Goal: Information Seeking & Learning: Learn about a topic

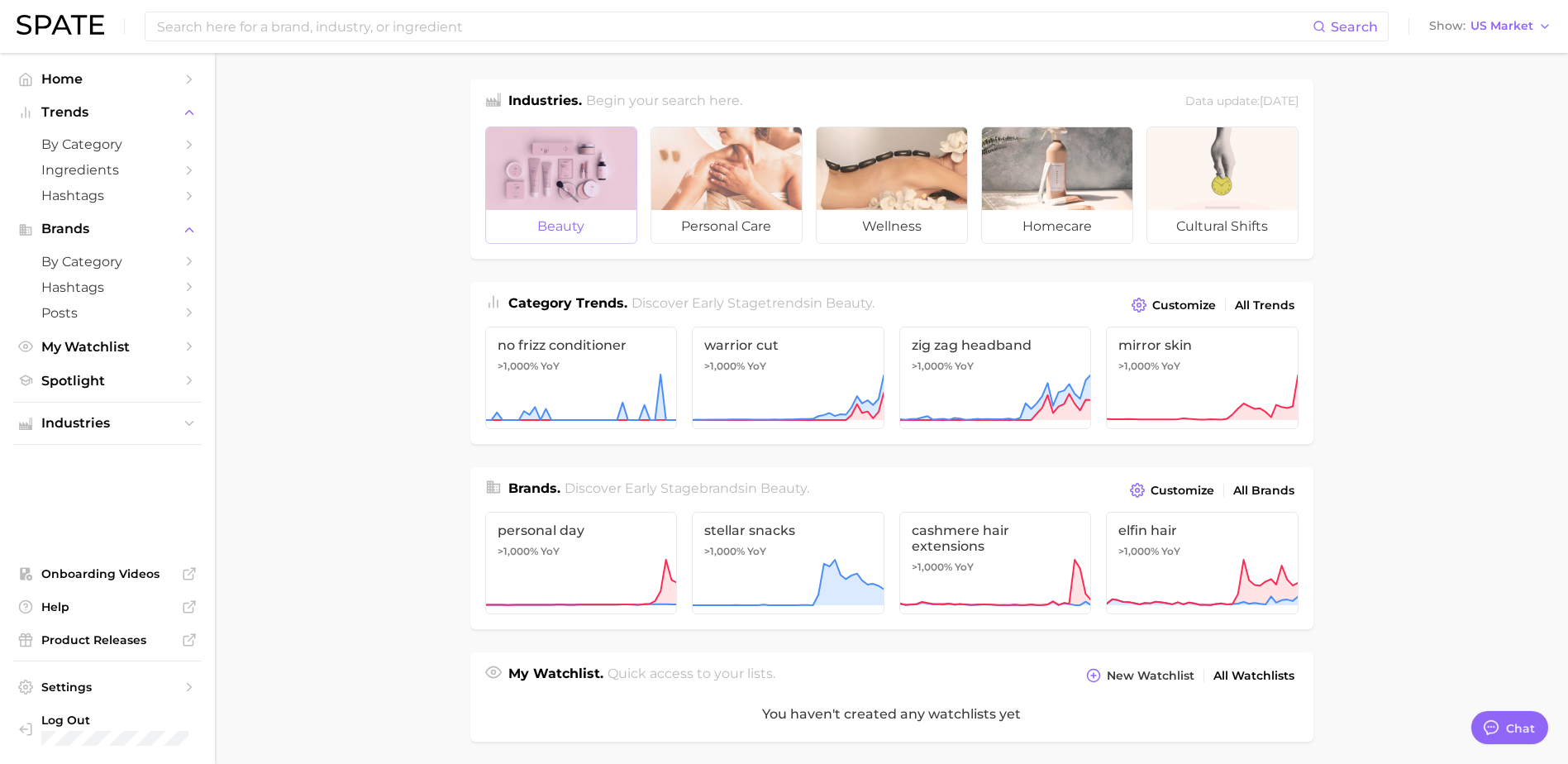
click at [553, 146] on div at bounding box center [561, 169] width 151 height 83
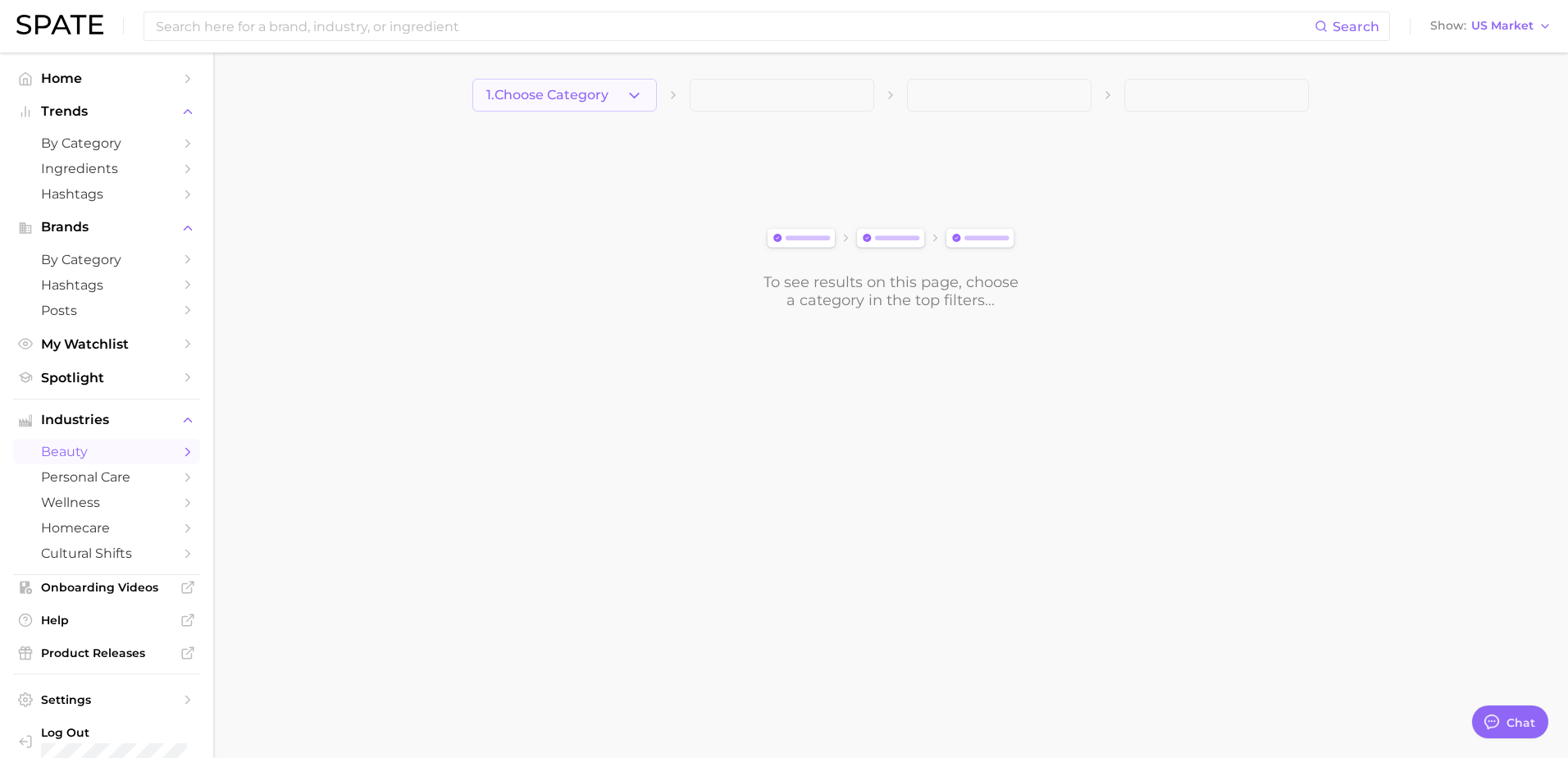
click at [636, 89] on icon "button" at bounding box center [634, 96] width 17 height 17
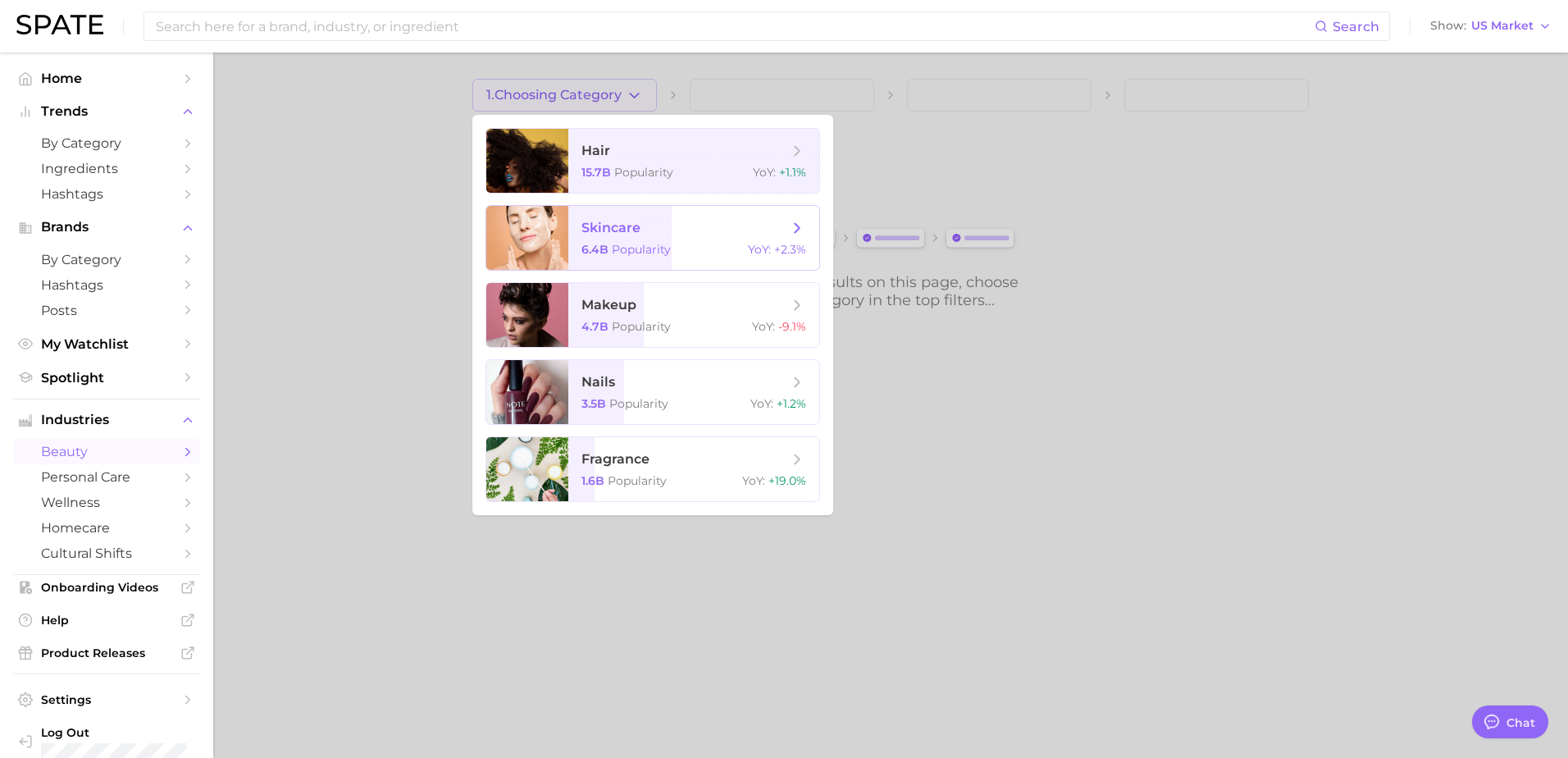
click at [802, 239] on span "skincare 6.4b Popularity YoY : +2.3%" at bounding box center [694, 237] width 251 height 64
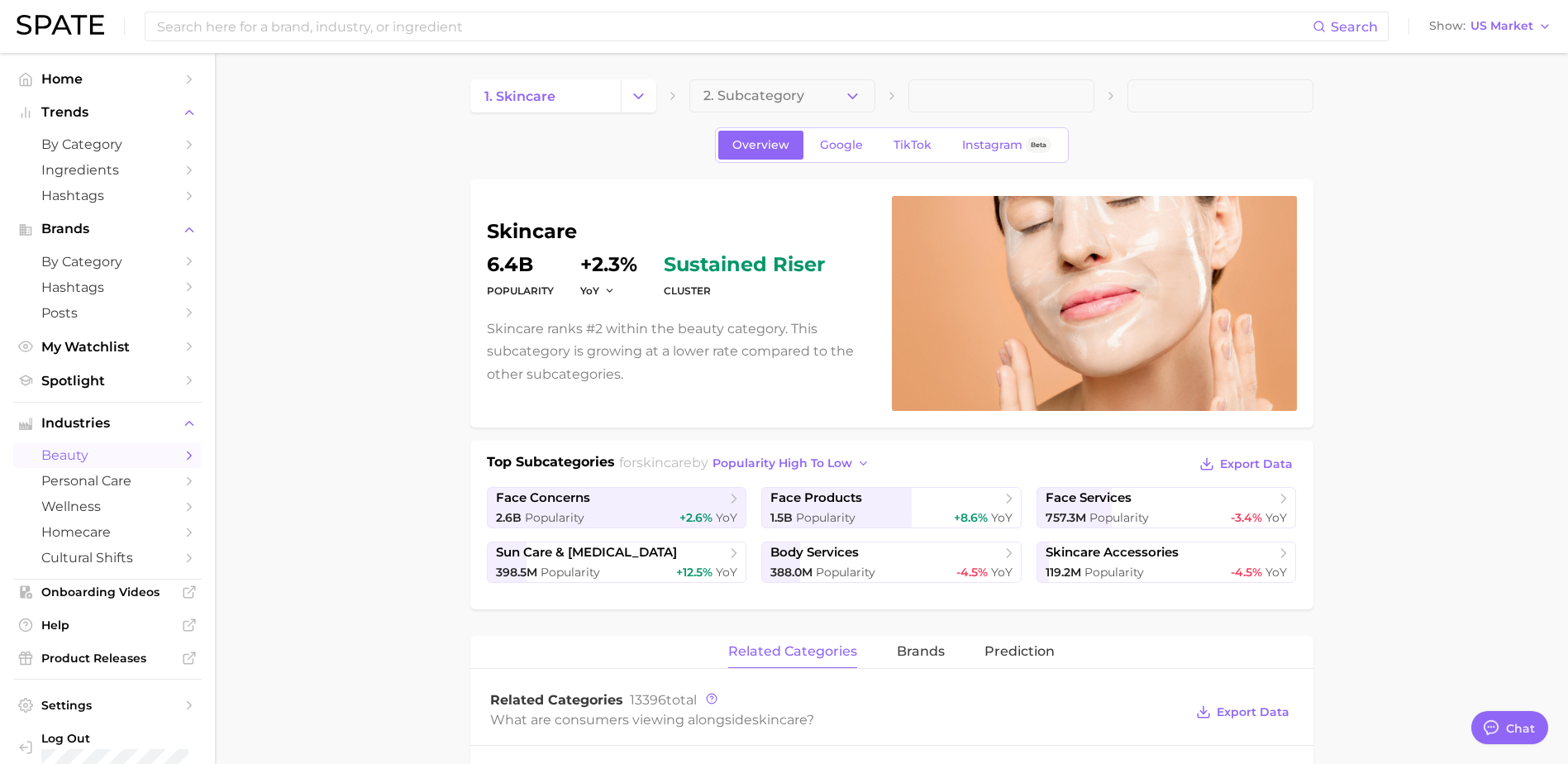
scroll to position [83, 0]
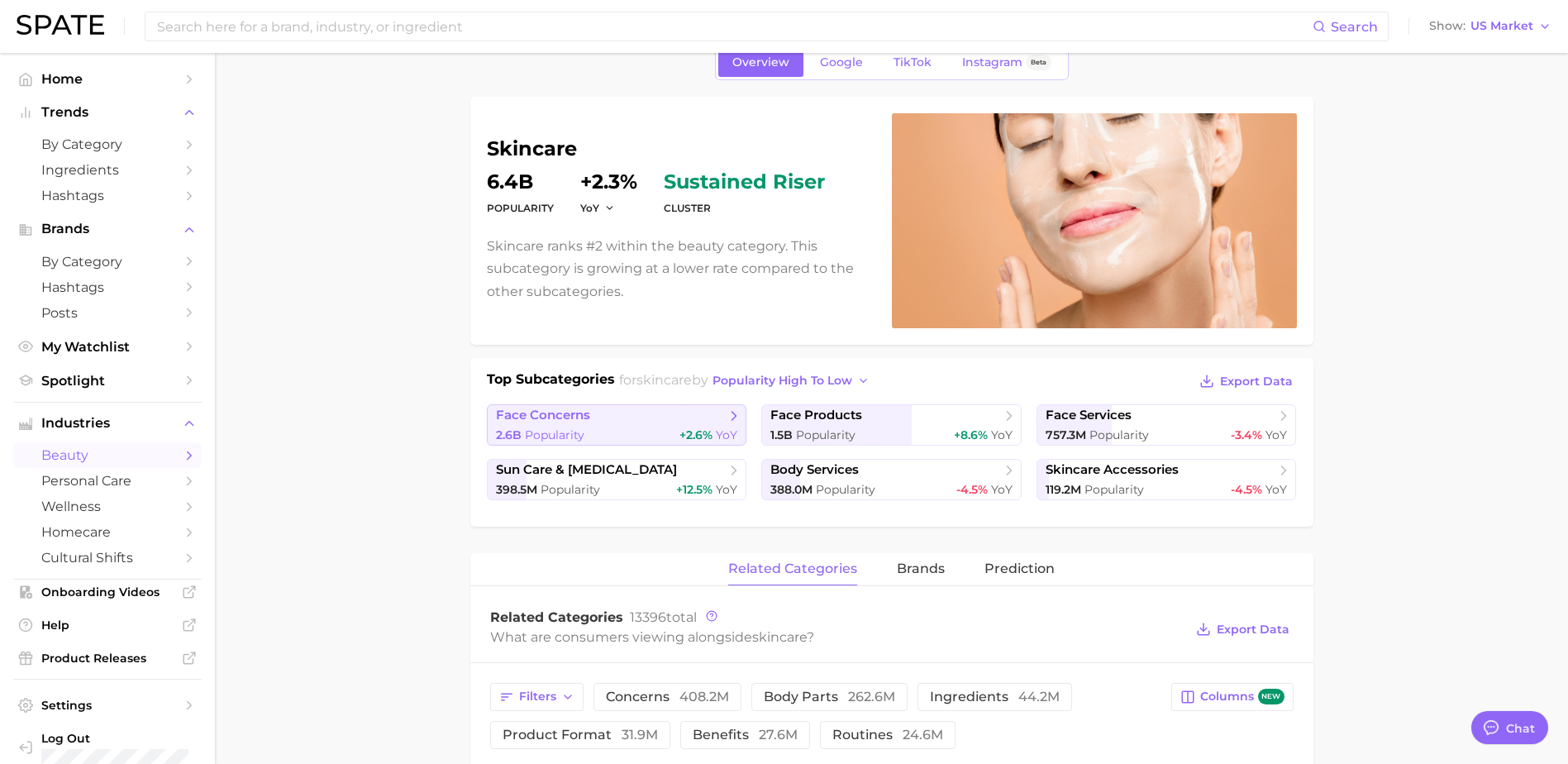
click at [739, 424] on link "face concerns 2.6b Popularity +2.6% YoY" at bounding box center [617, 425] width 261 height 41
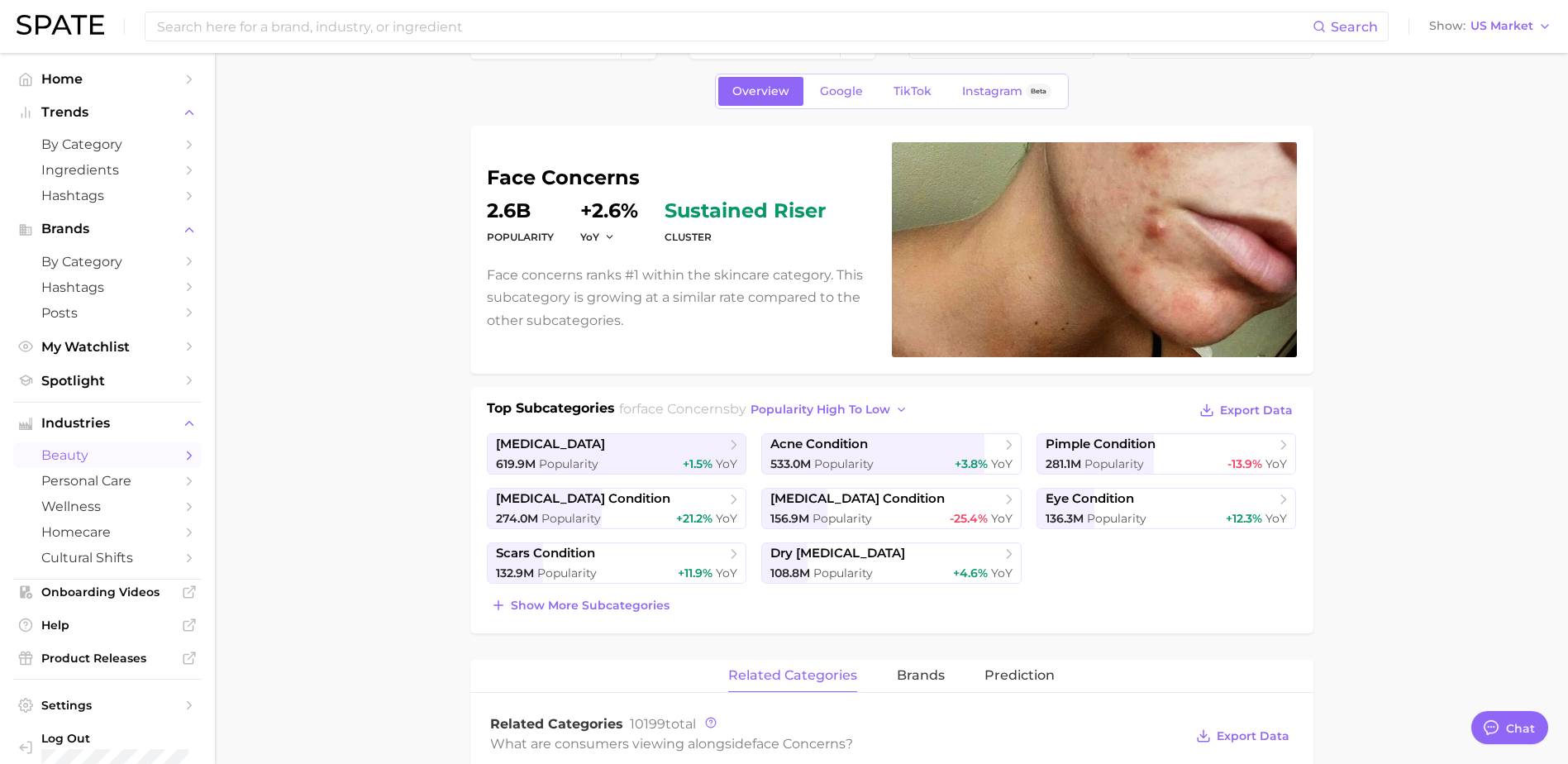
scroll to position [83, 0]
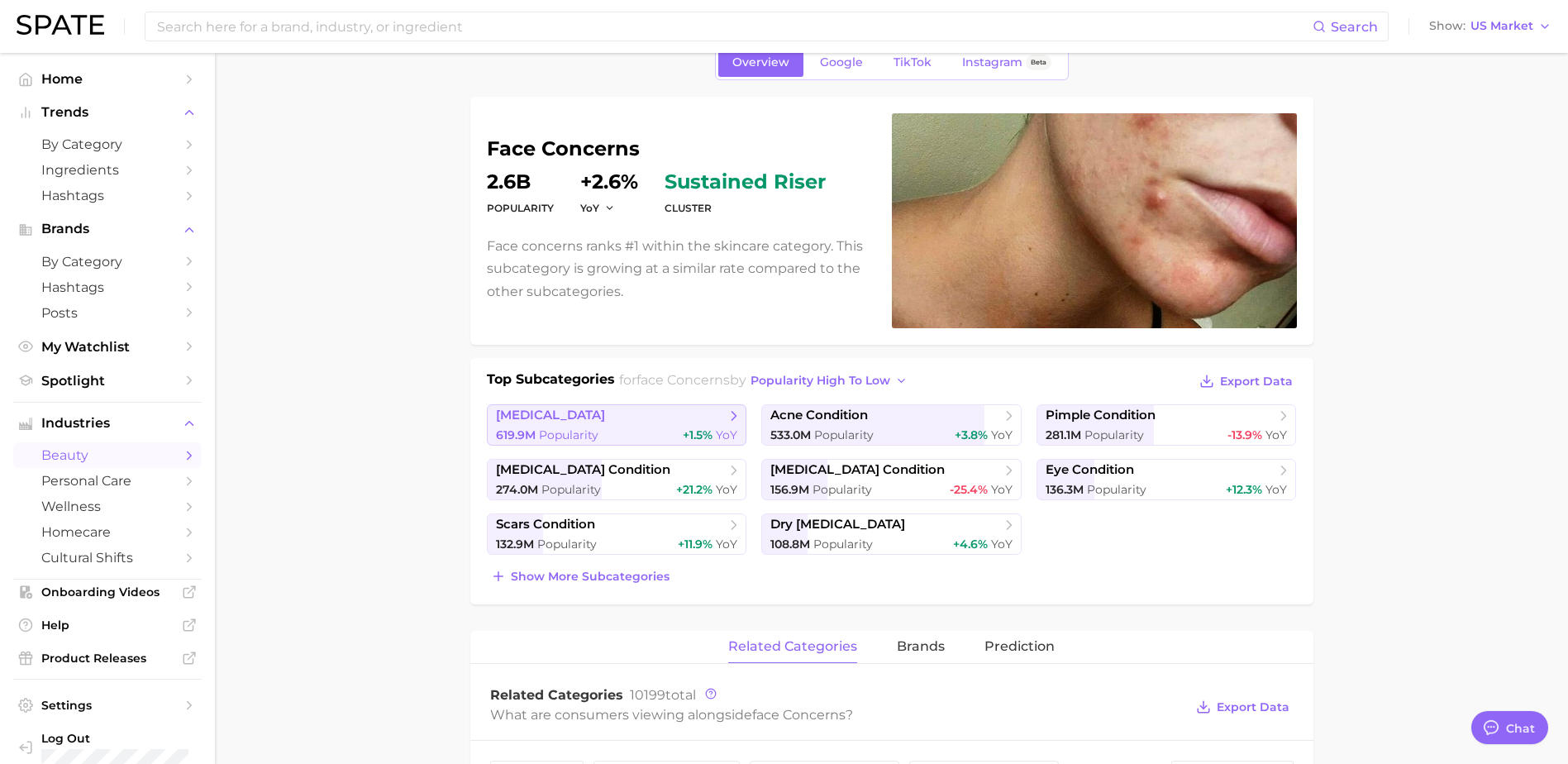
click at [729, 410] on icon at bounding box center [734, 416] width 16 height 16
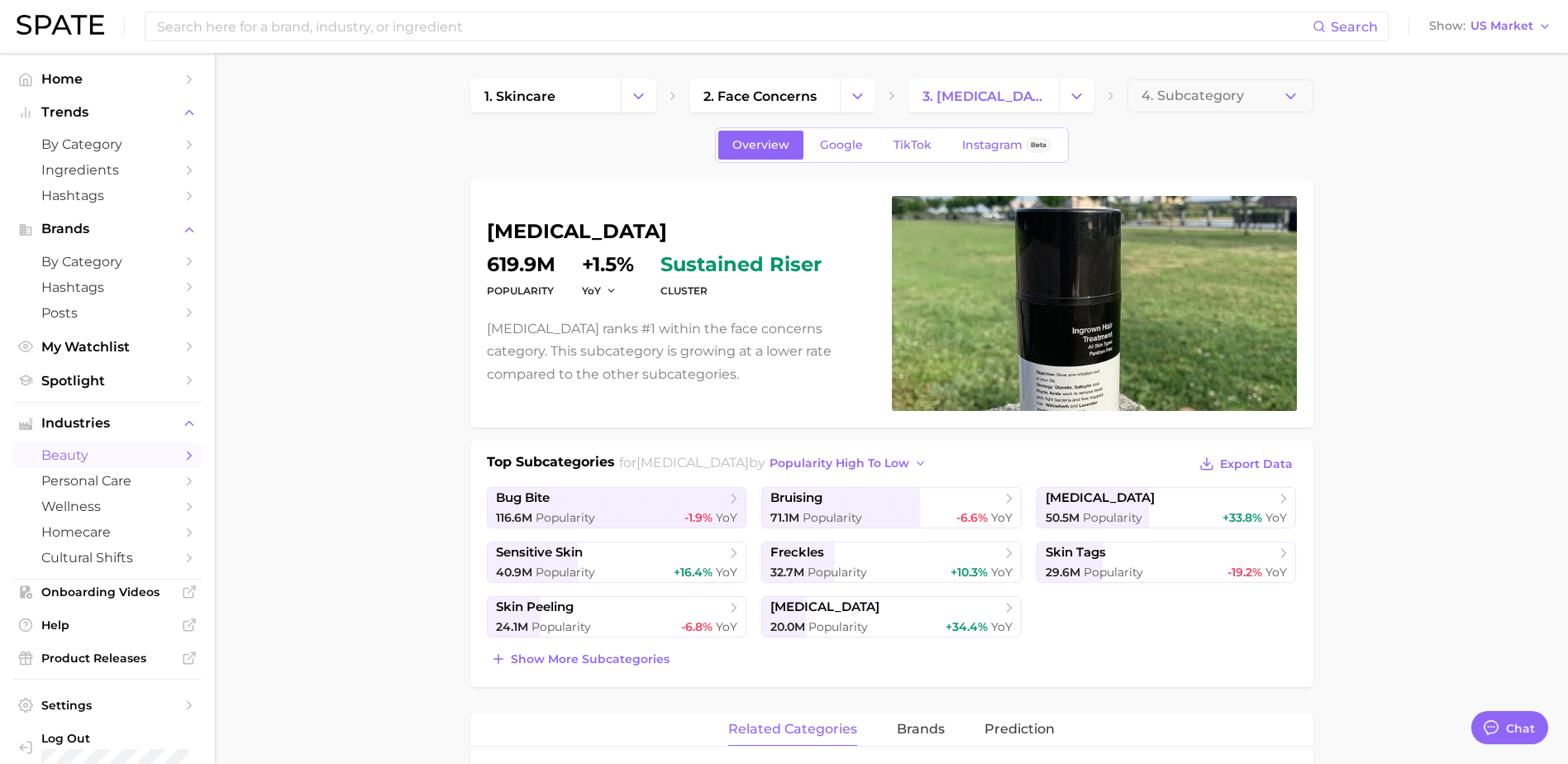
click at [901, 160] on div "Overview Google TikTok Instagram Beta" at bounding box center [891, 145] width 354 height 35
click at [928, 144] on span "TikTok" at bounding box center [913, 145] width 38 height 14
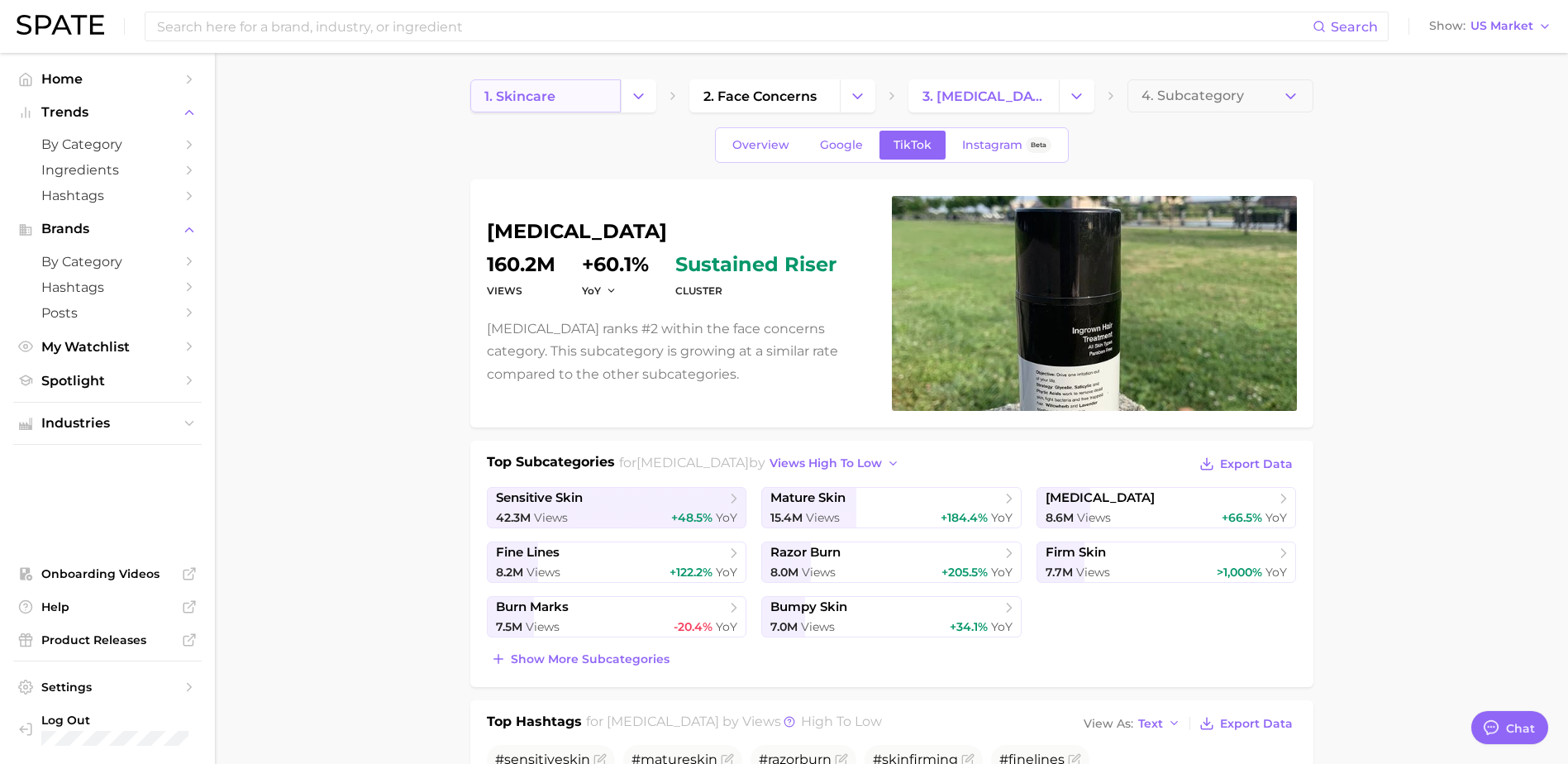
click at [550, 106] on link "1. skincare" at bounding box center [545, 96] width 151 height 33
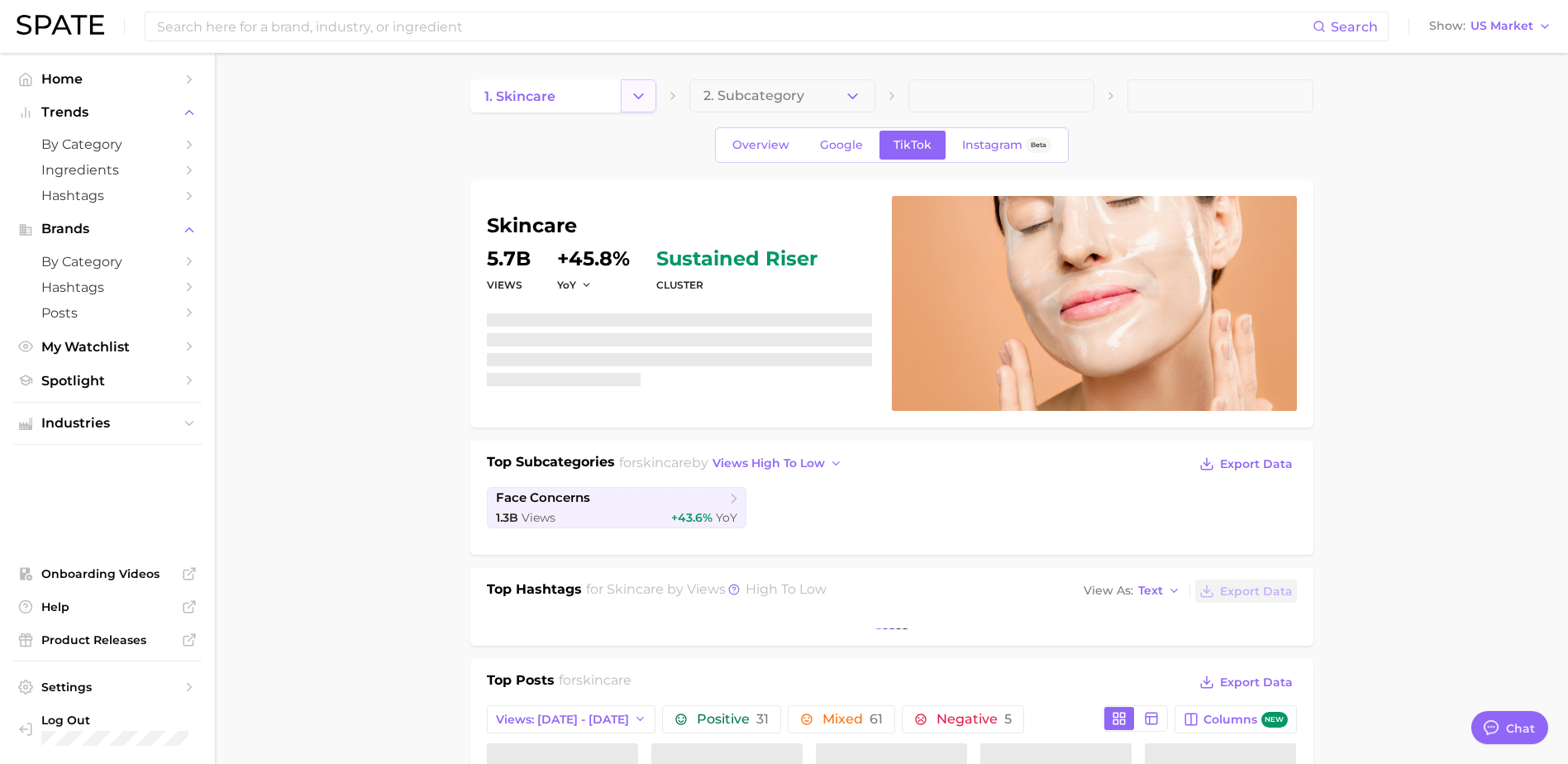
drag, startPoint x: 655, startPoint y: 88, endPoint x: 623, endPoint y: 96, distance: 33.0
click at [652, 89] on button "Change Category" at bounding box center [638, 96] width 35 height 33
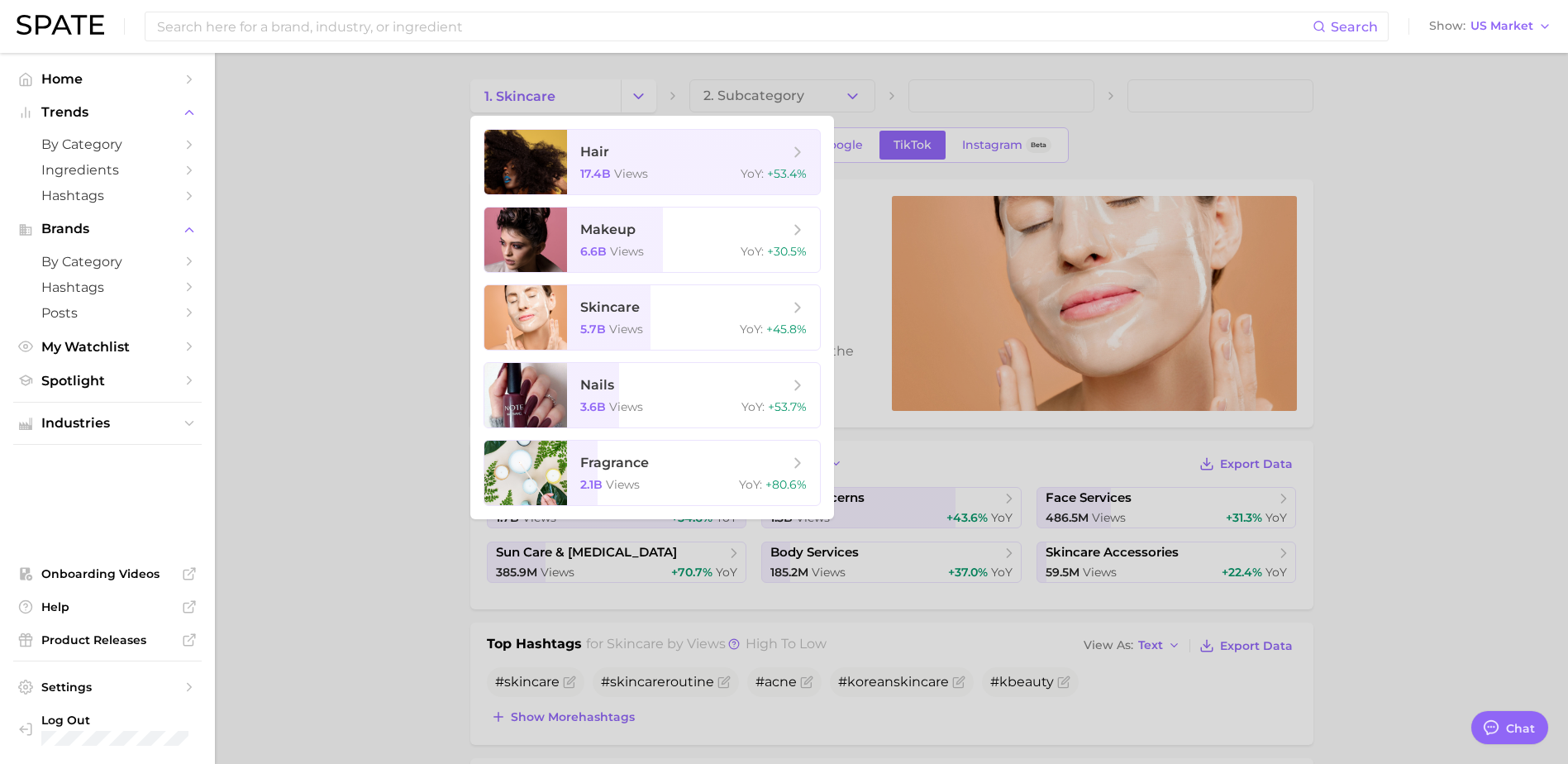
click at [248, 328] on div at bounding box center [784, 382] width 1568 height 764
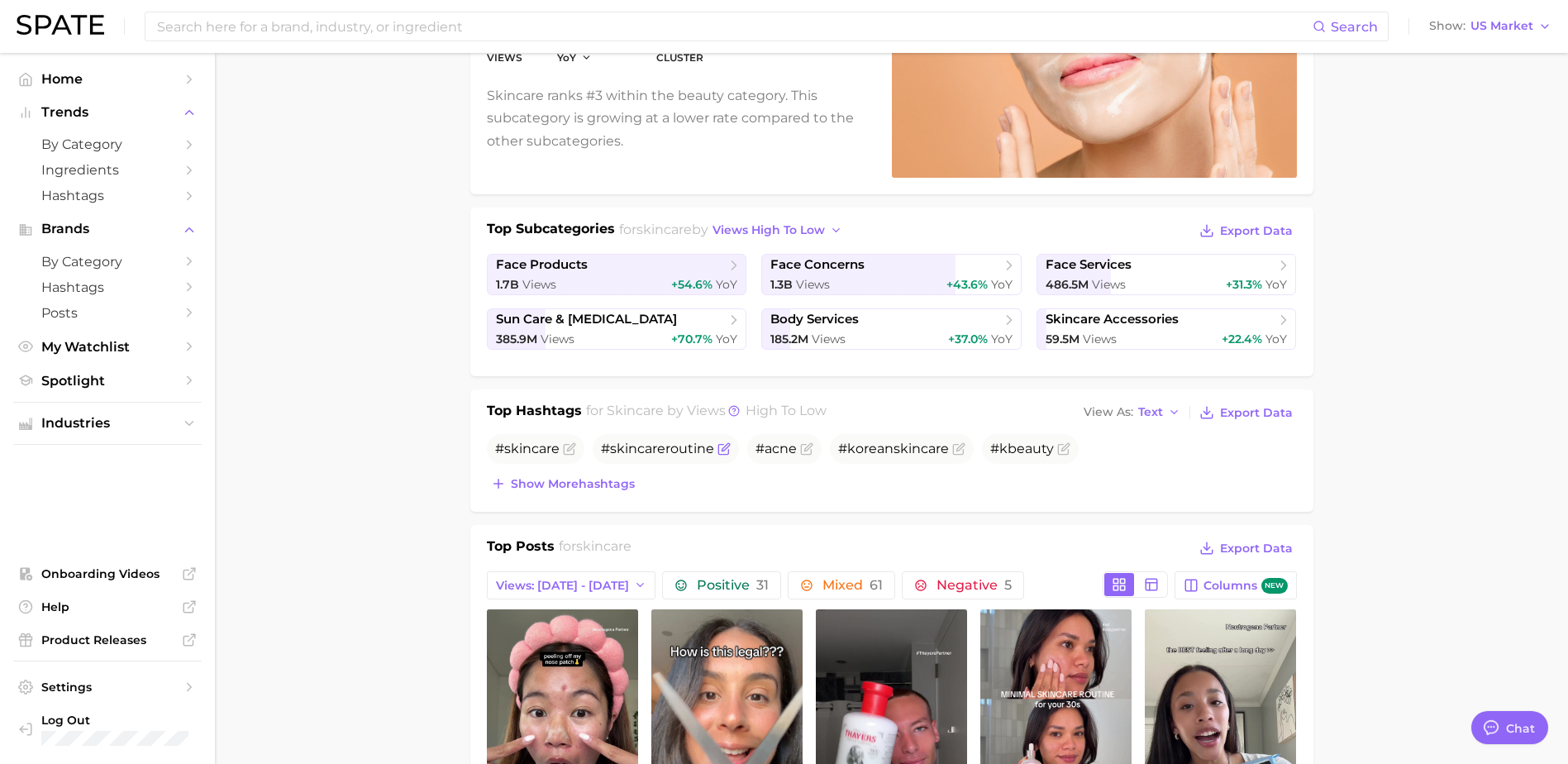
scroll to position [248, 0]
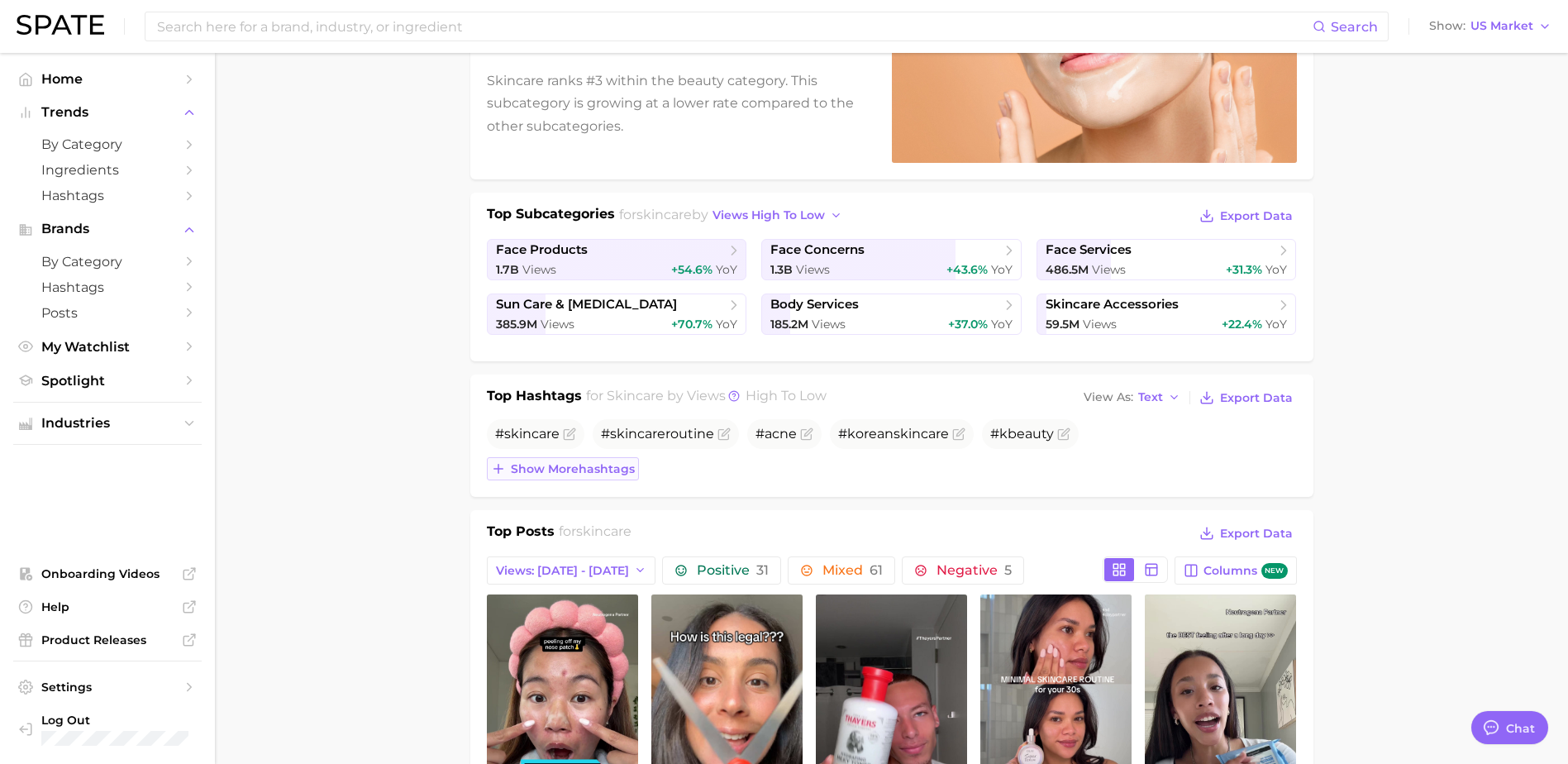
click at [566, 466] on span "Show more hashtags" at bounding box center [573, 469] width 124 height 14
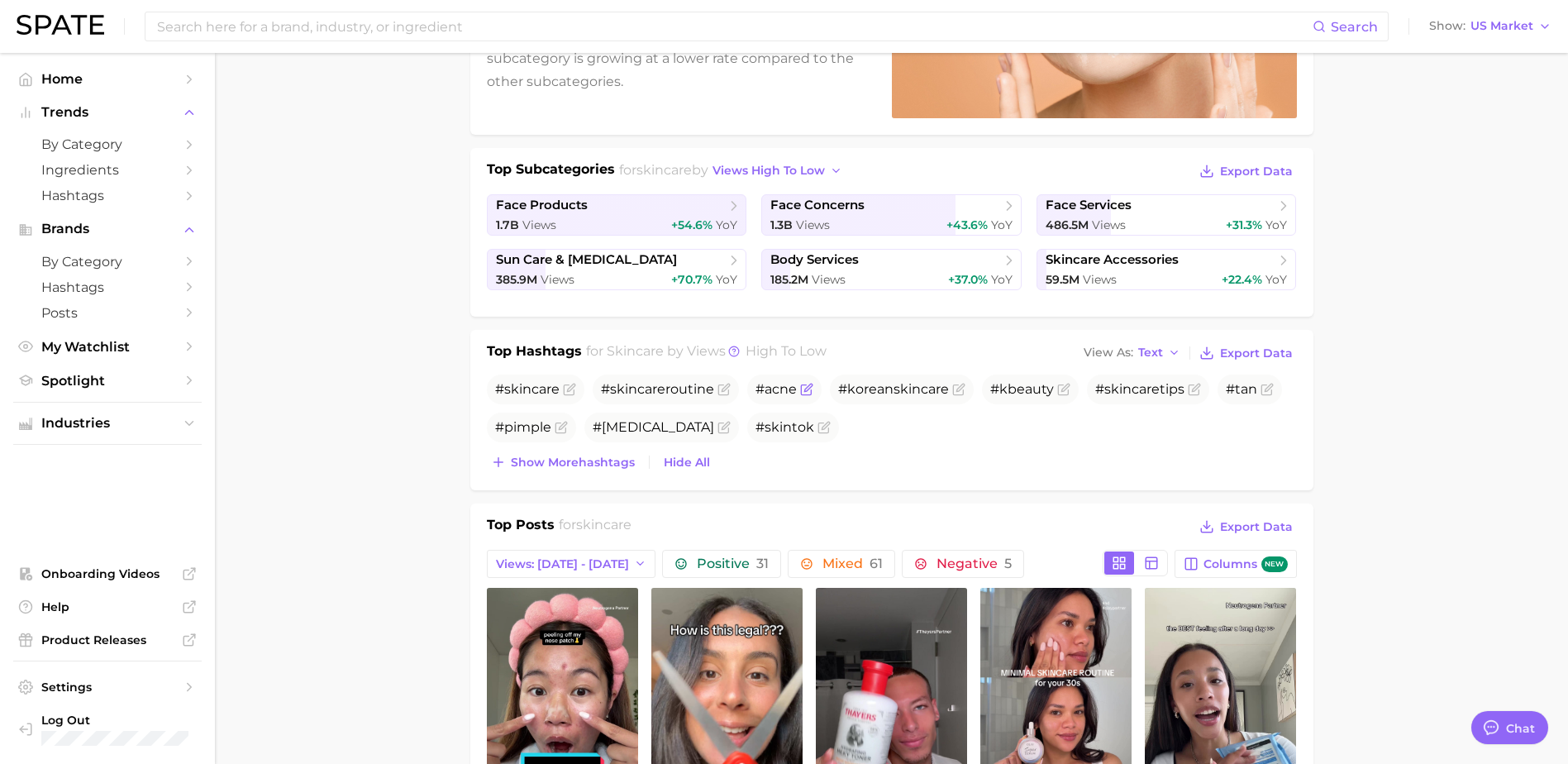
scroll to position [330, 0]
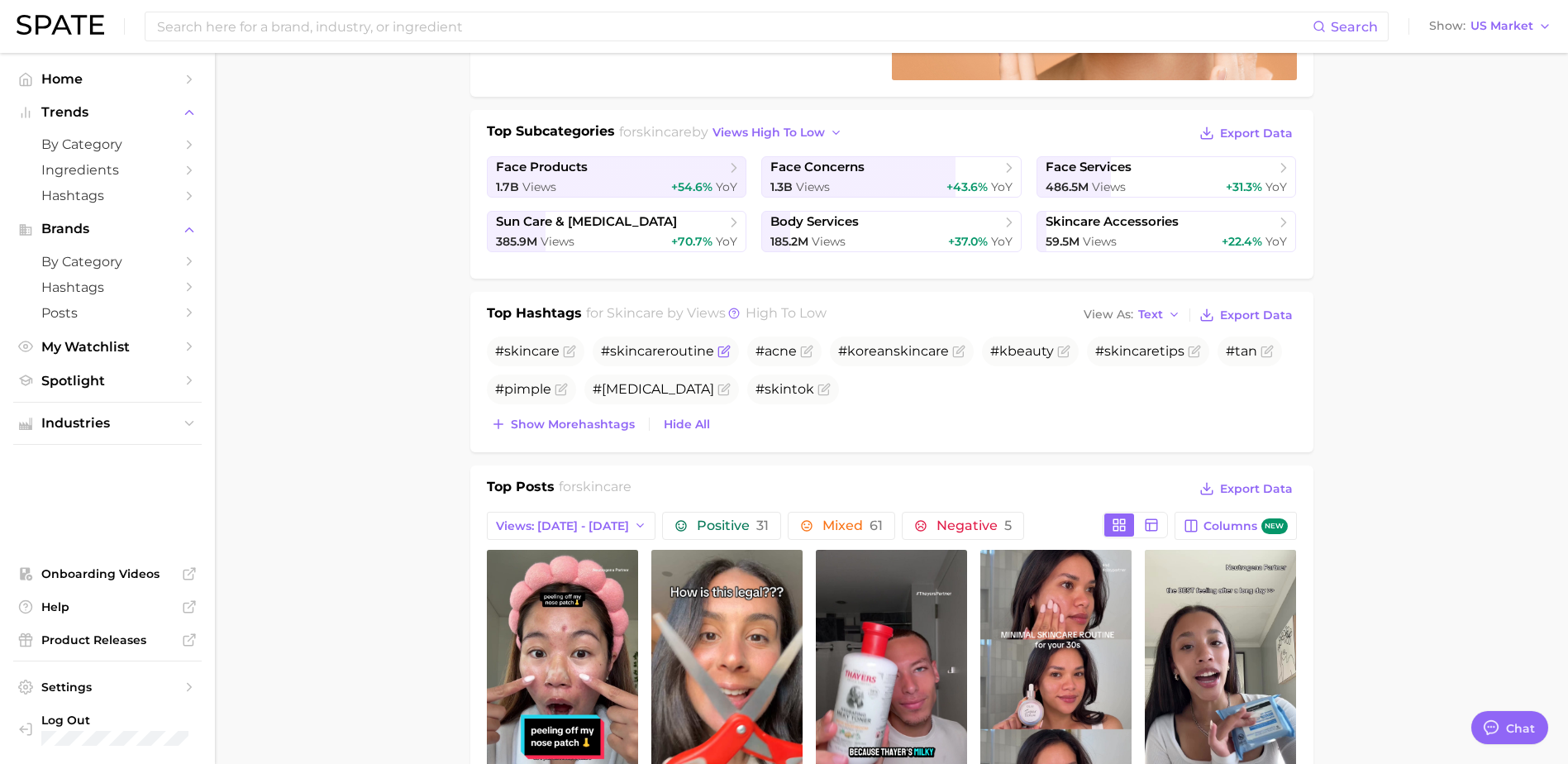
click at [668, 352] on span "# skincare routine" at bounding box center [658, 351] width 114 height 15
click at [1141, 352] on span "skincare" at bounding box center [1132, 351] width 55 height 15
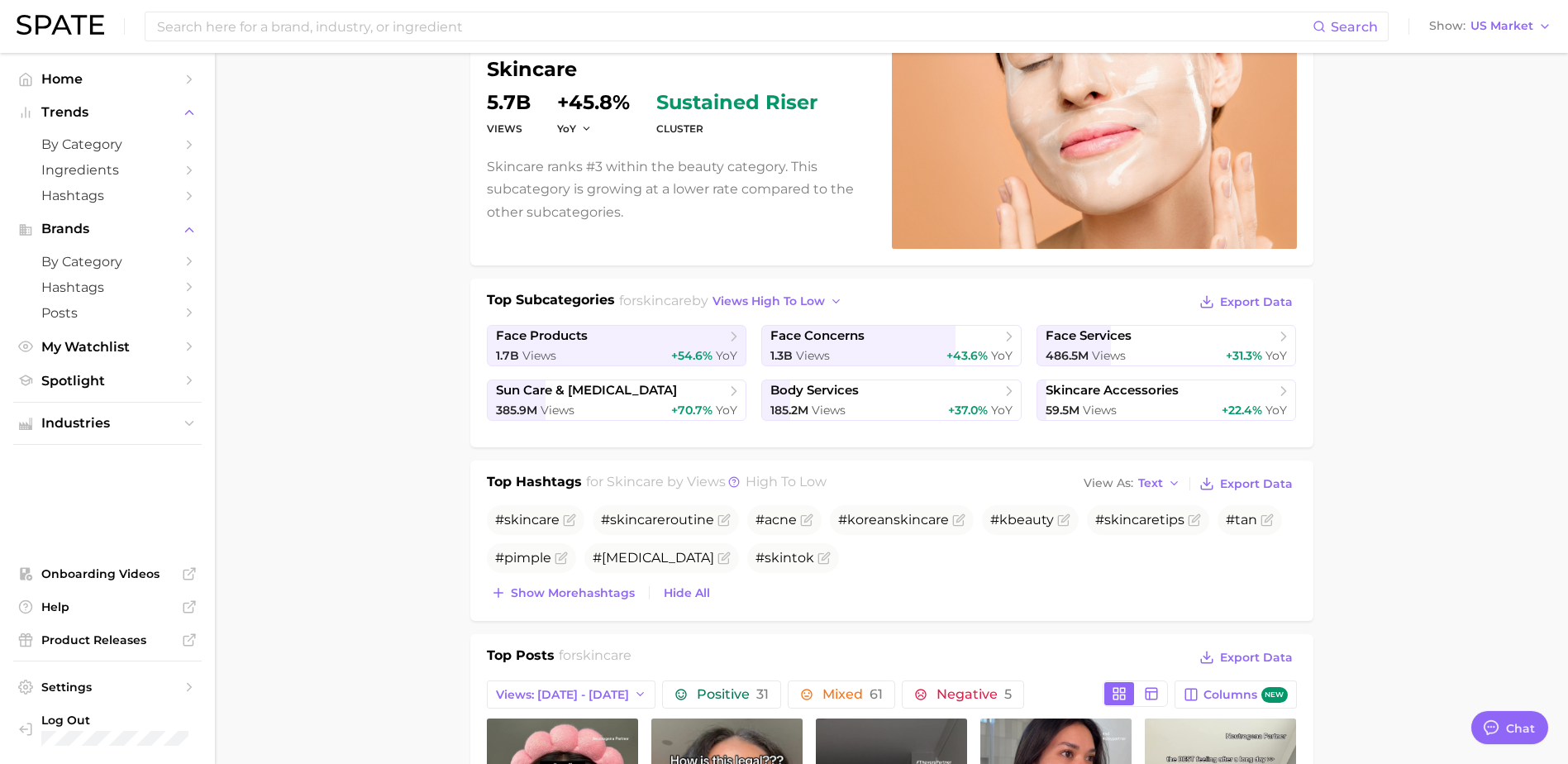
scroll to position [165, 0]
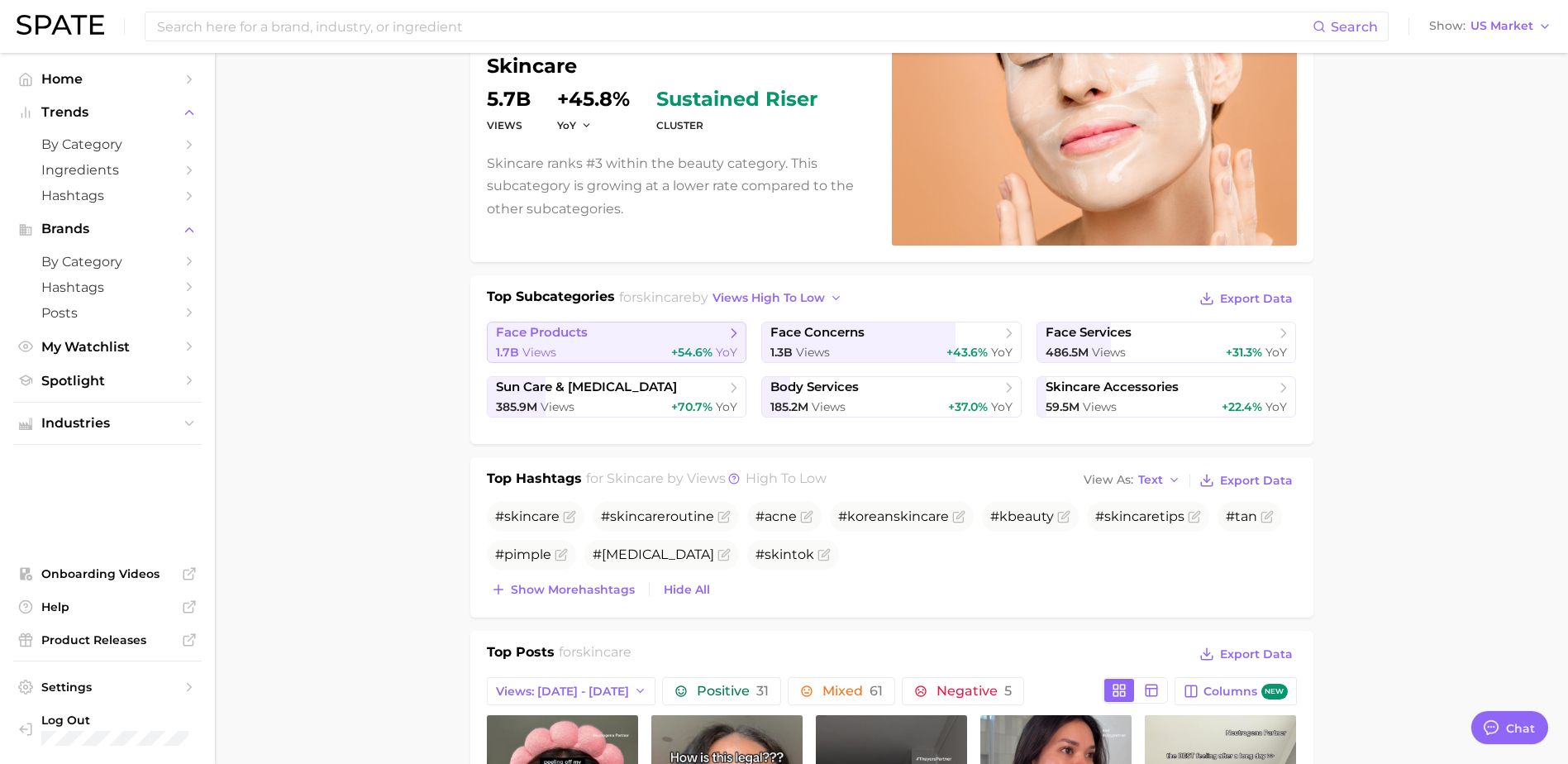
click at [735, 336] on icon at bounding box center [734, 333] width 16 height 16
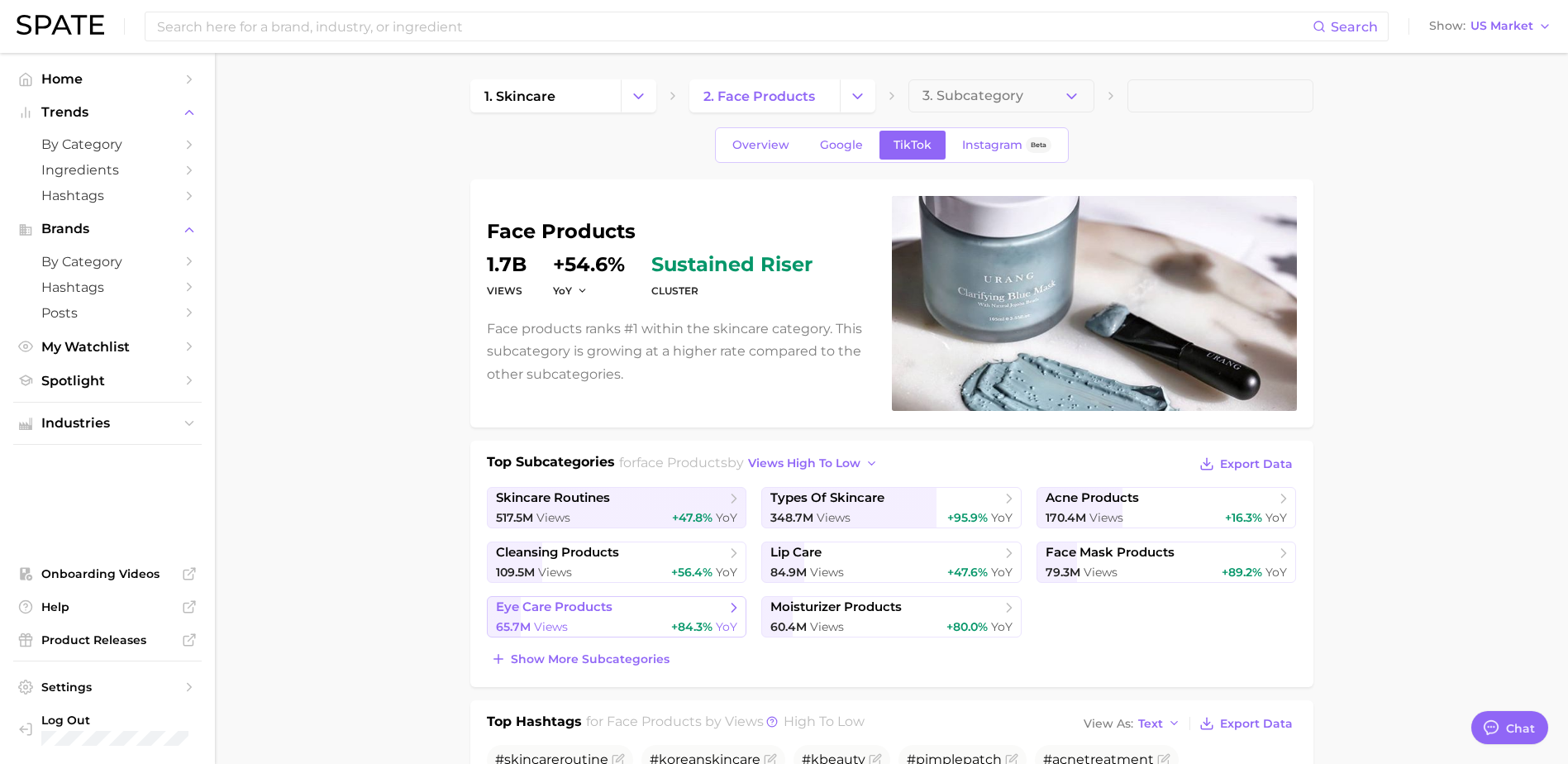
scroll to position [83, 0]
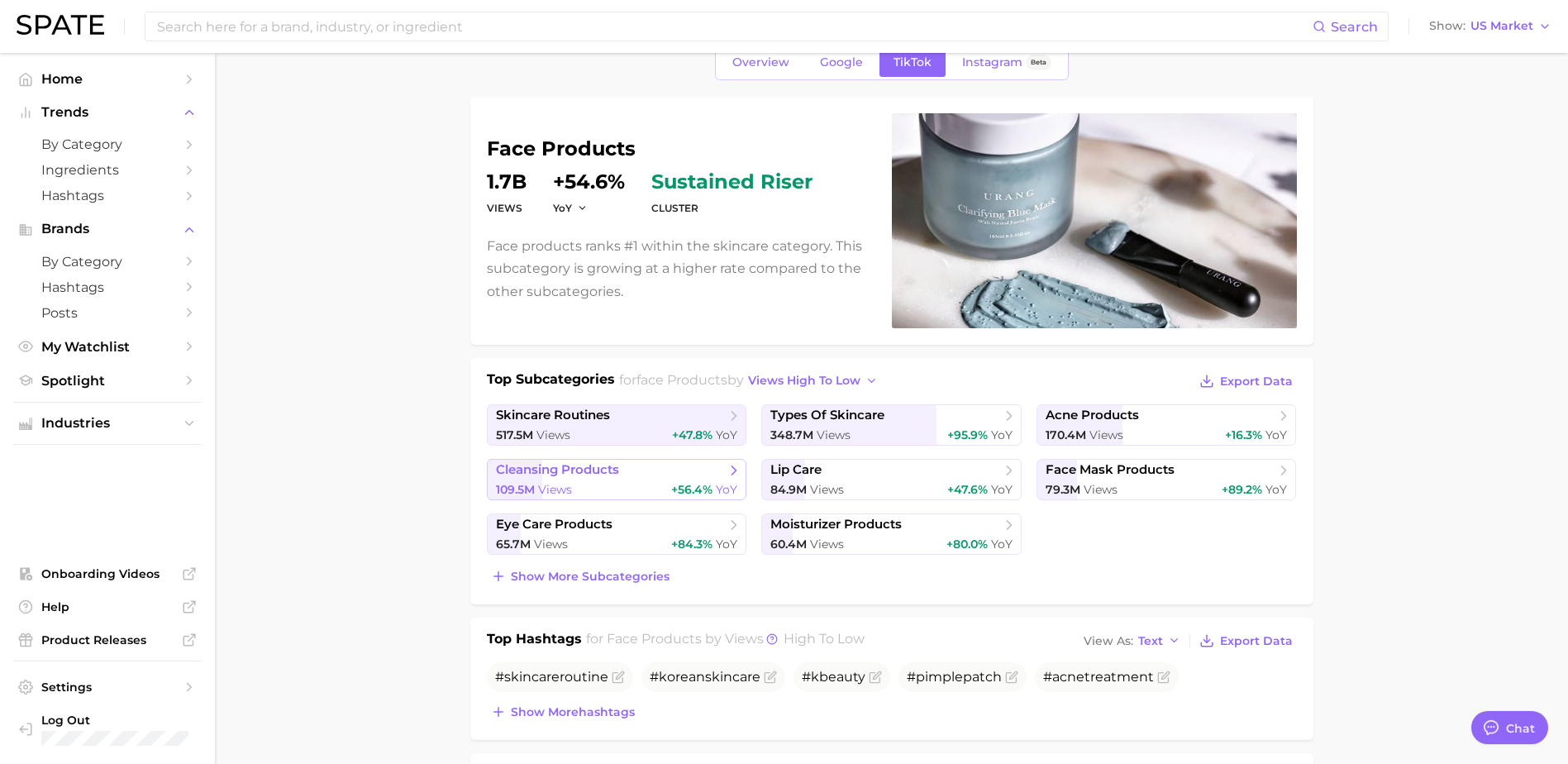
click at [718, 486] on span "YoY" at bounding box center [726, 489] width 22 height 15
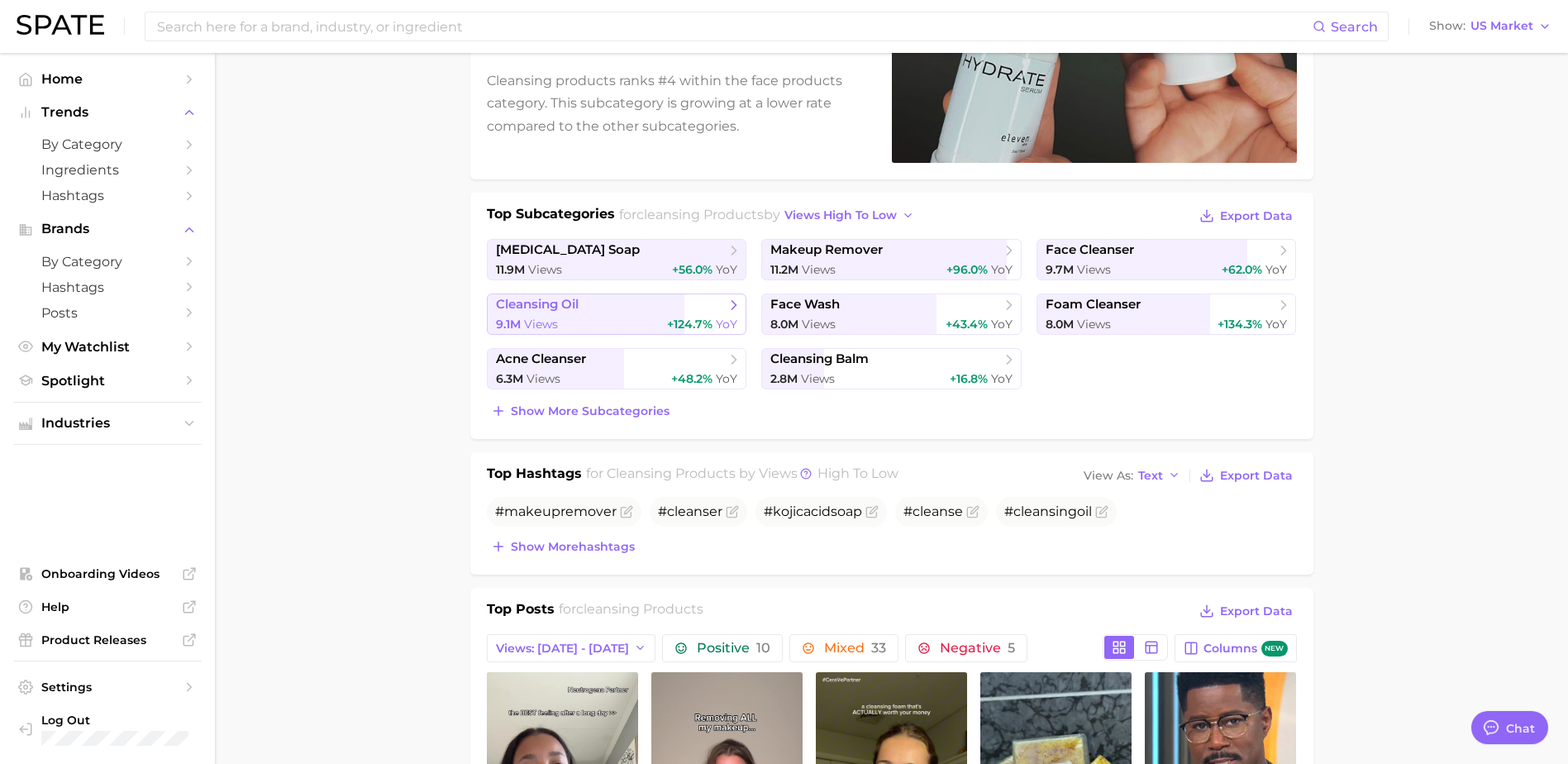
click at [730, 308] on icon at bounding box center [734, 305] width 16 height 16
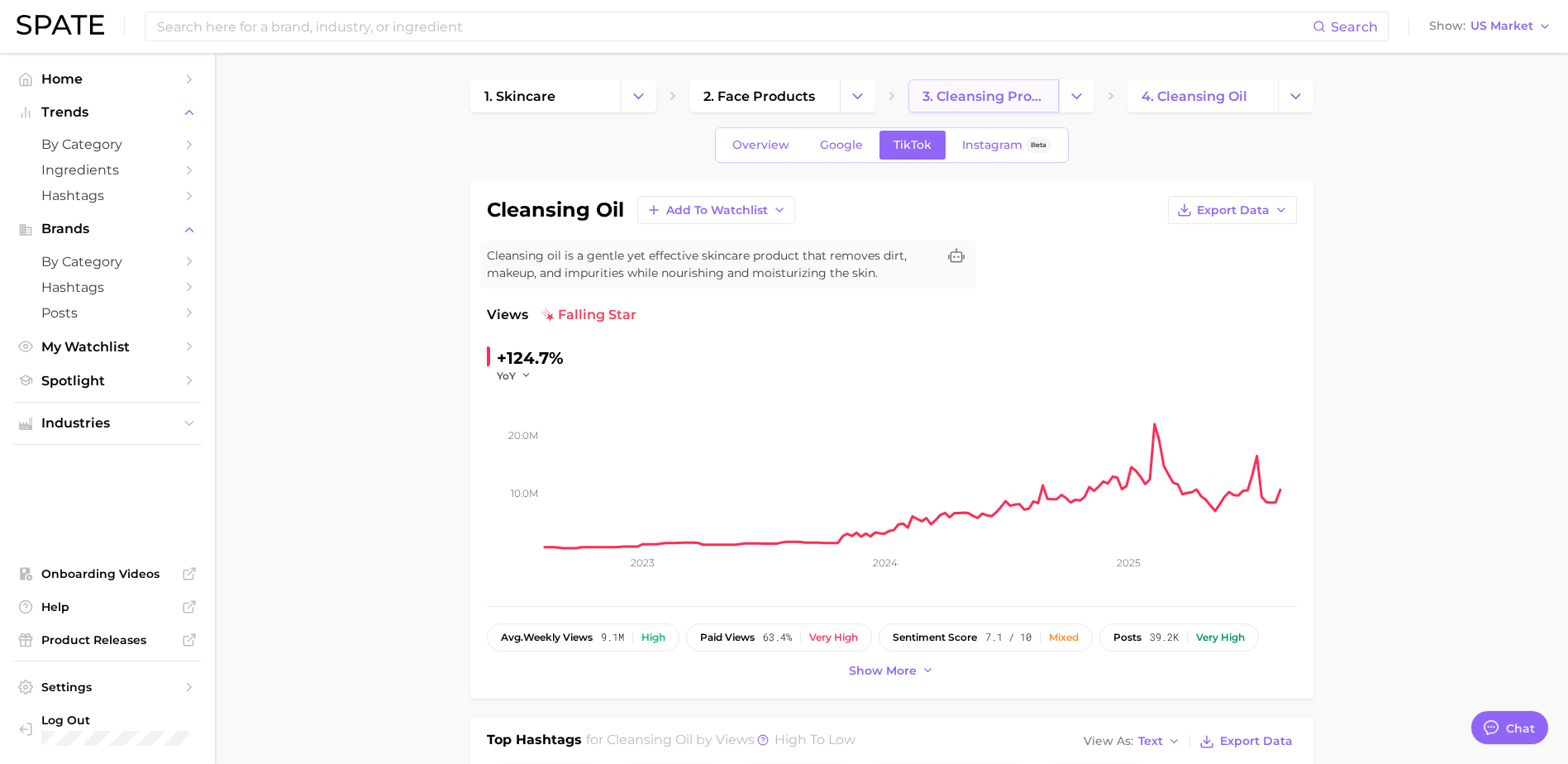
click at [1034, 98] on span "3. cleansing products" at bounding box center [984, 96] width 122 height 15
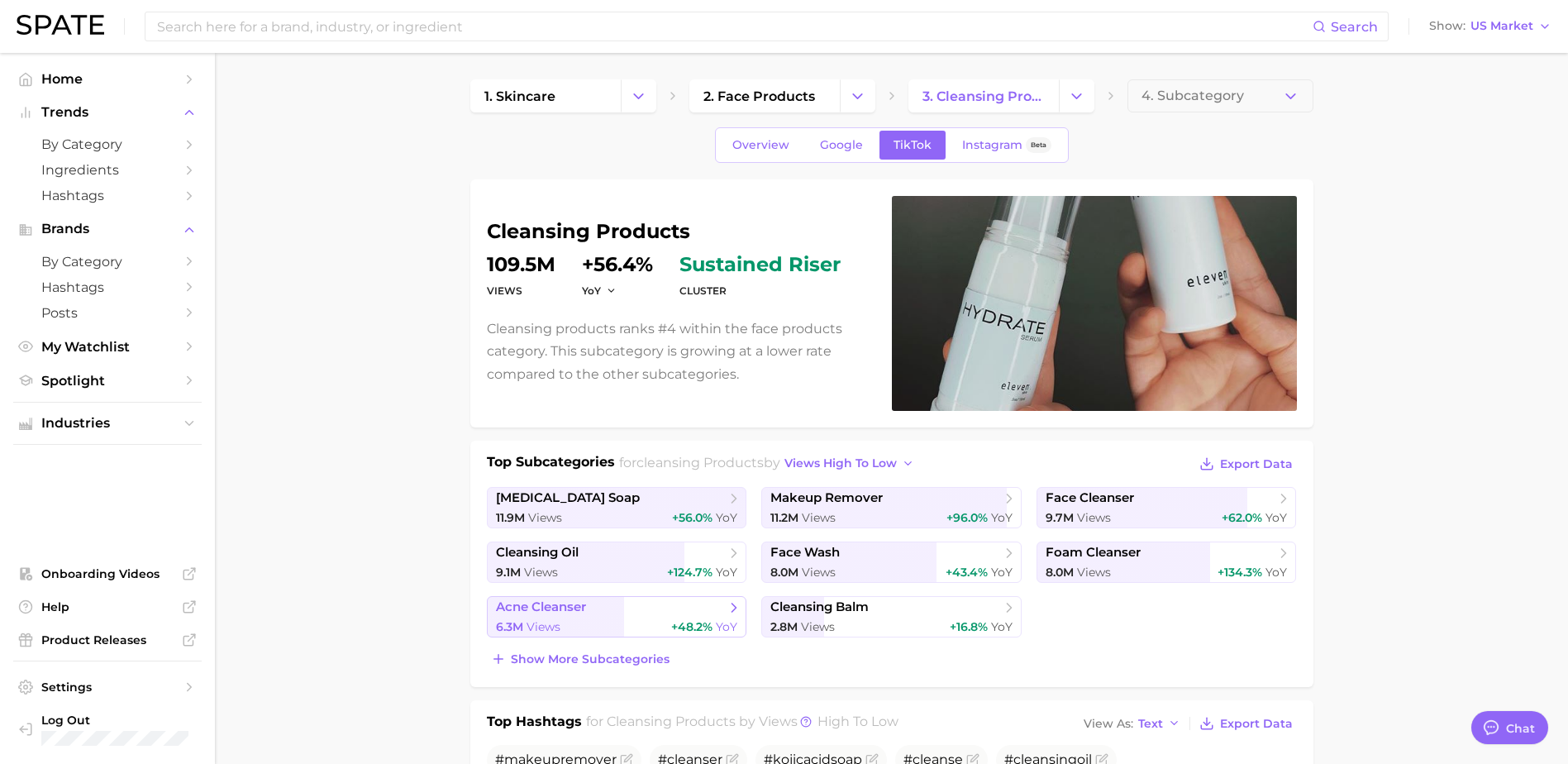
click at [581, 618] on link "acne cleanser 6.3m Views +48.2% YoY" at bounding box center [617, 617] width 261 height 41
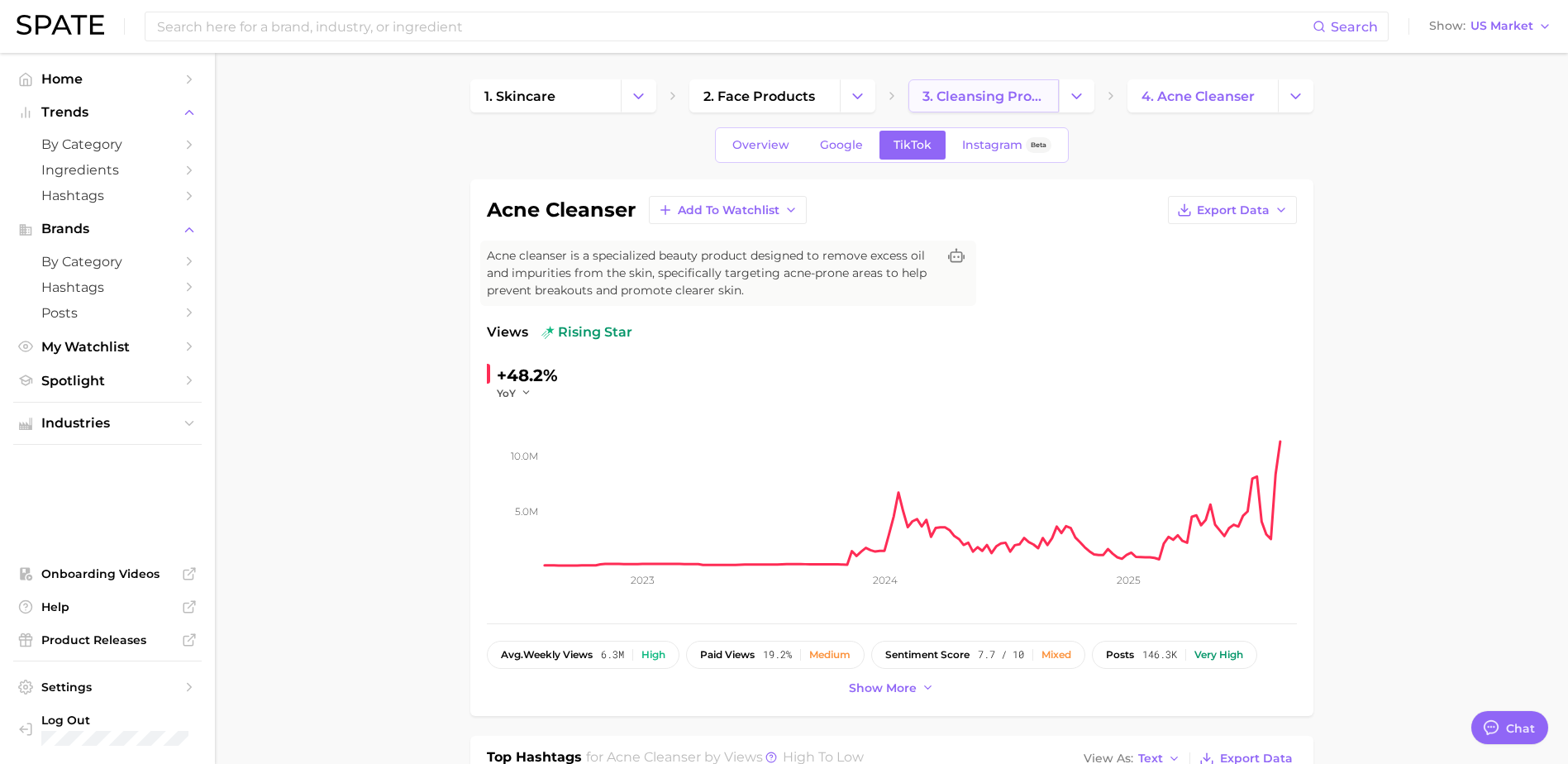
click at [952, 87] on link "3. cleansing products" at bounding box center [983, 96] width 151 height 33
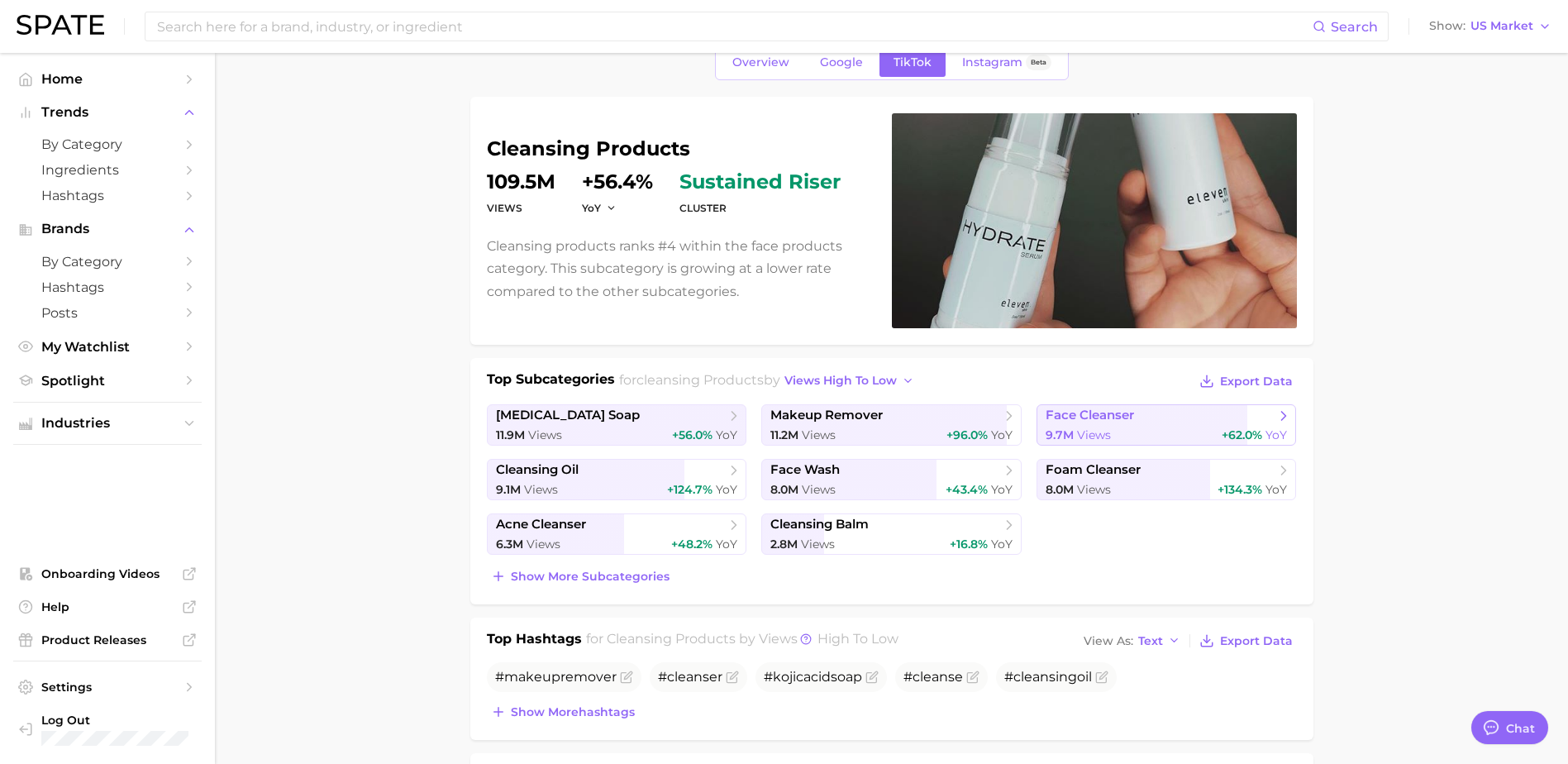
click at [1093, 425] on link "face cleanser 9.7m Views +62.0% YoY" at bounding box center [1166, 425] width 261 height 41
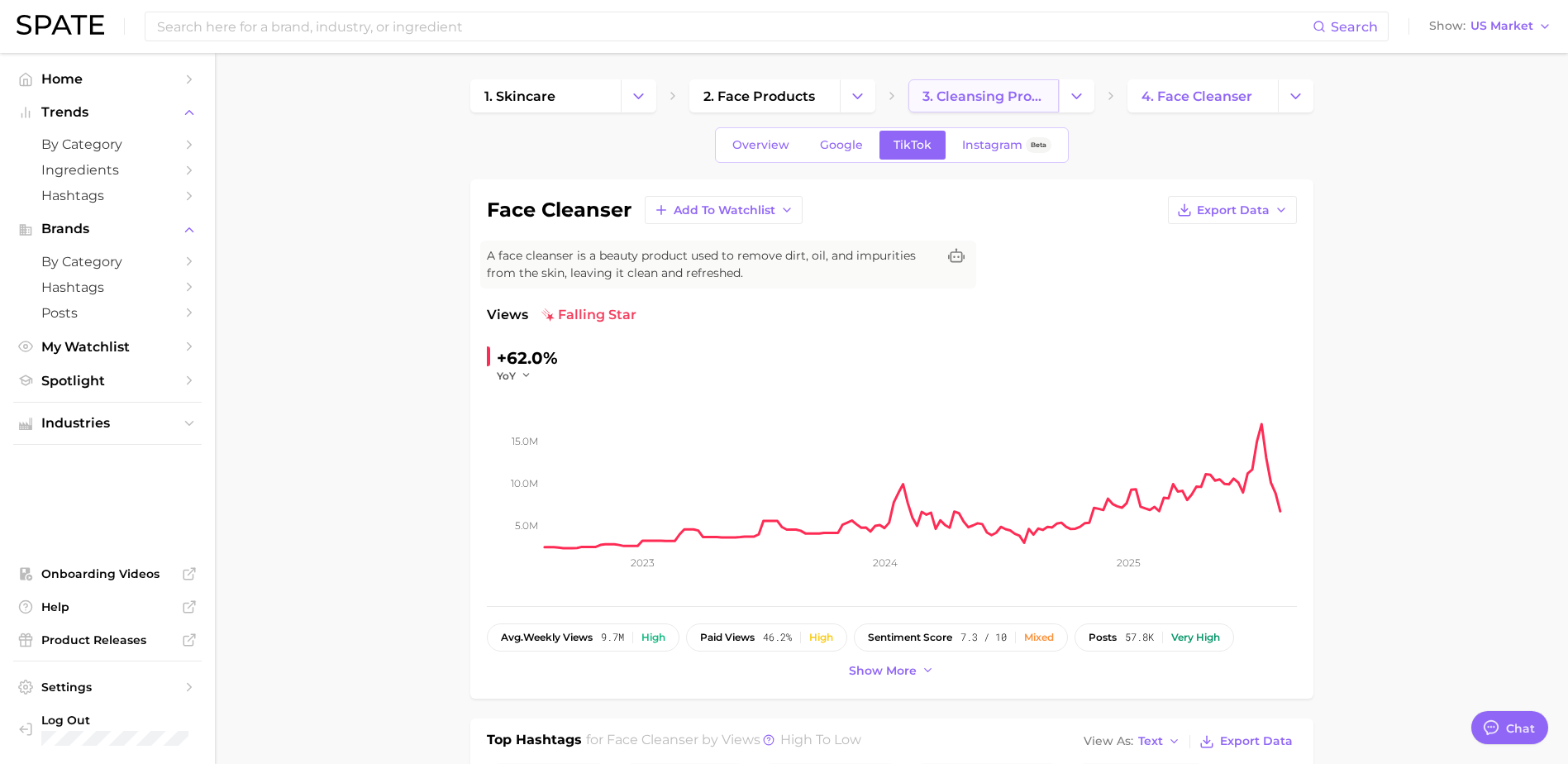
click at [1005, 89] on span "3. cleansing products" at bounding box center [984, 96] width 122 height 15
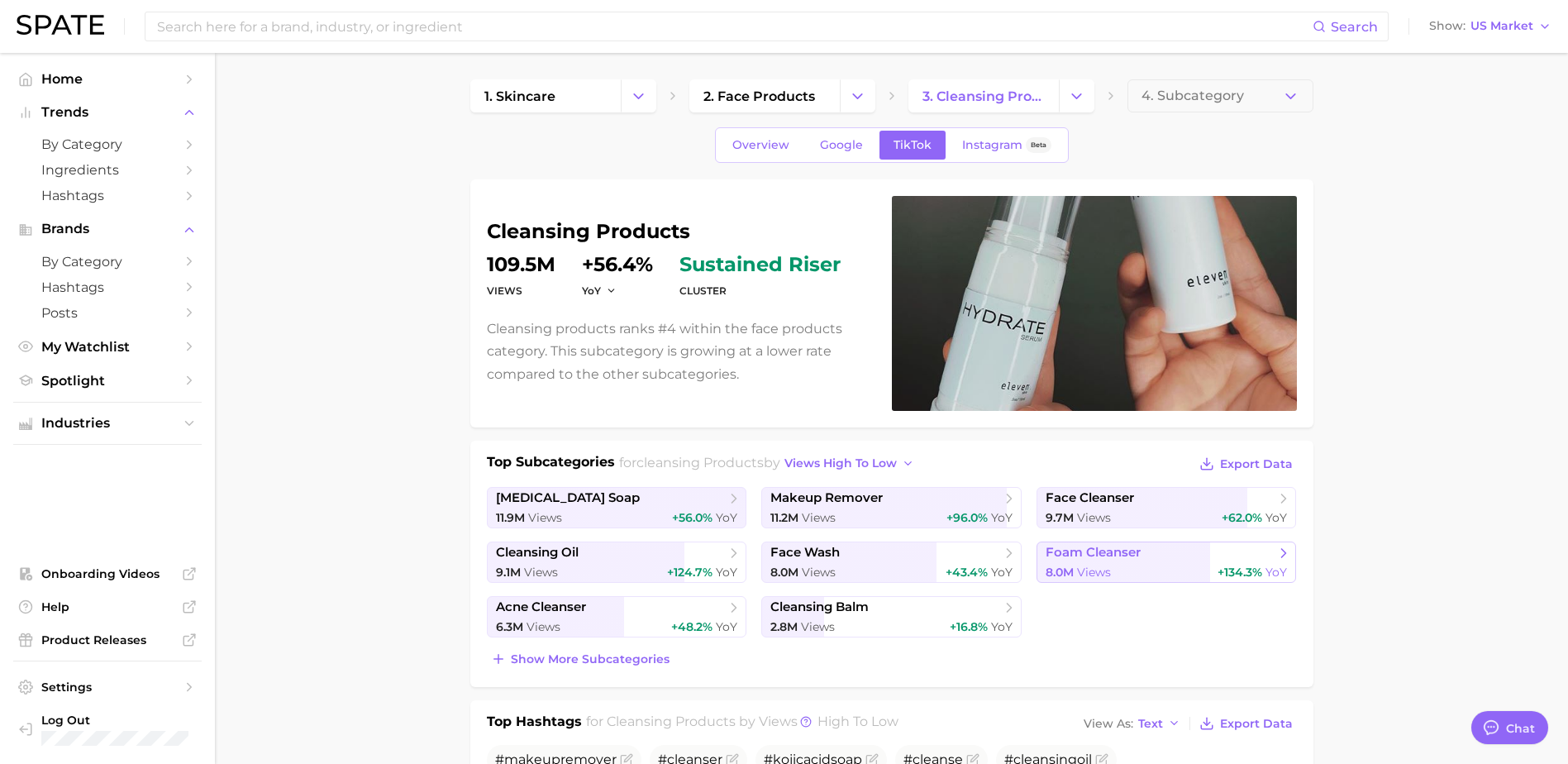
click at [1156, 574] on div "8.0m Views +134.3% YoY" at bounding box center [1167, 573] width 243 height 15
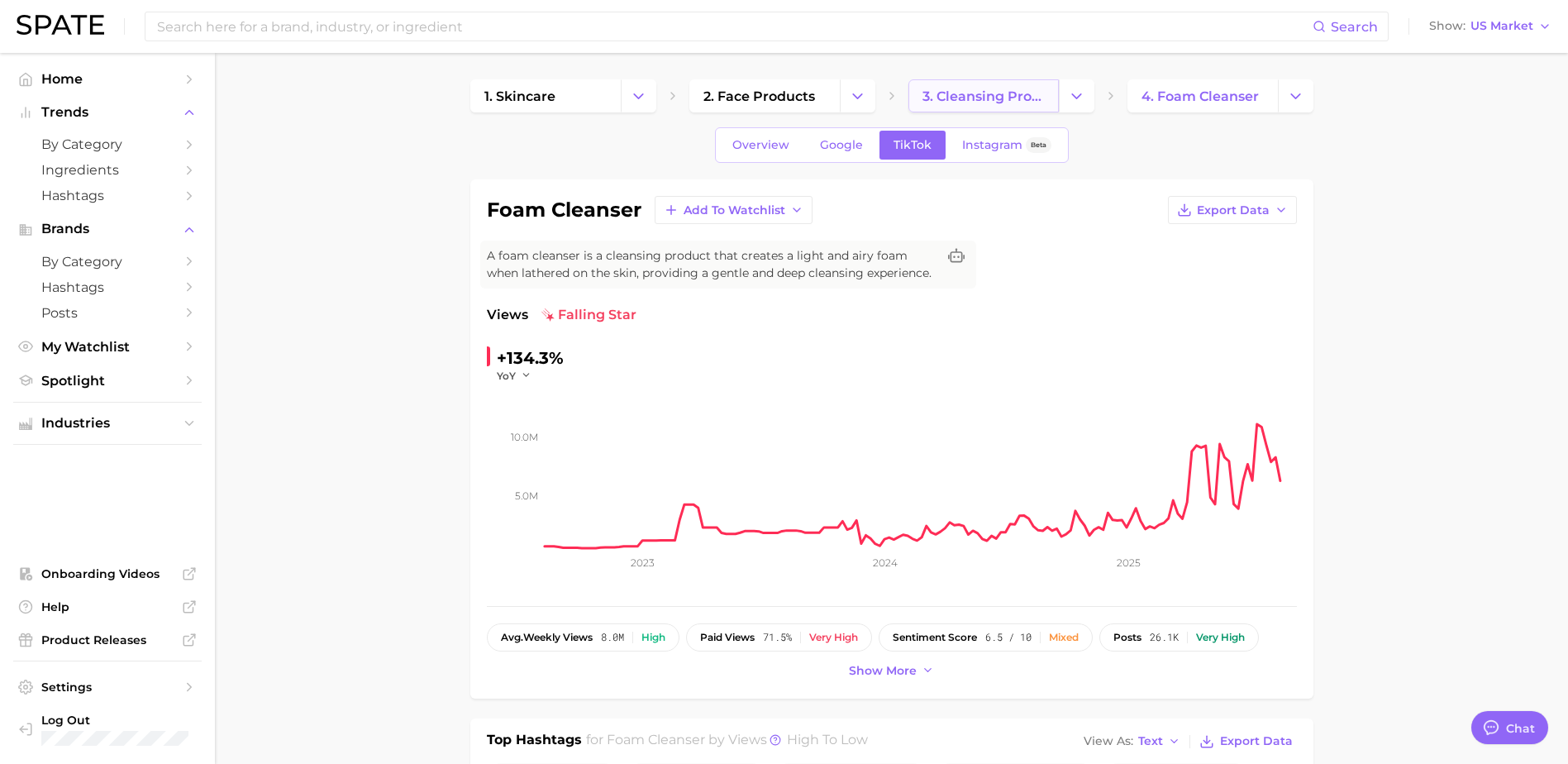
click at [954, 100] on span "3. cleansing products" at bounding box center [984, 96] width 122 height 15
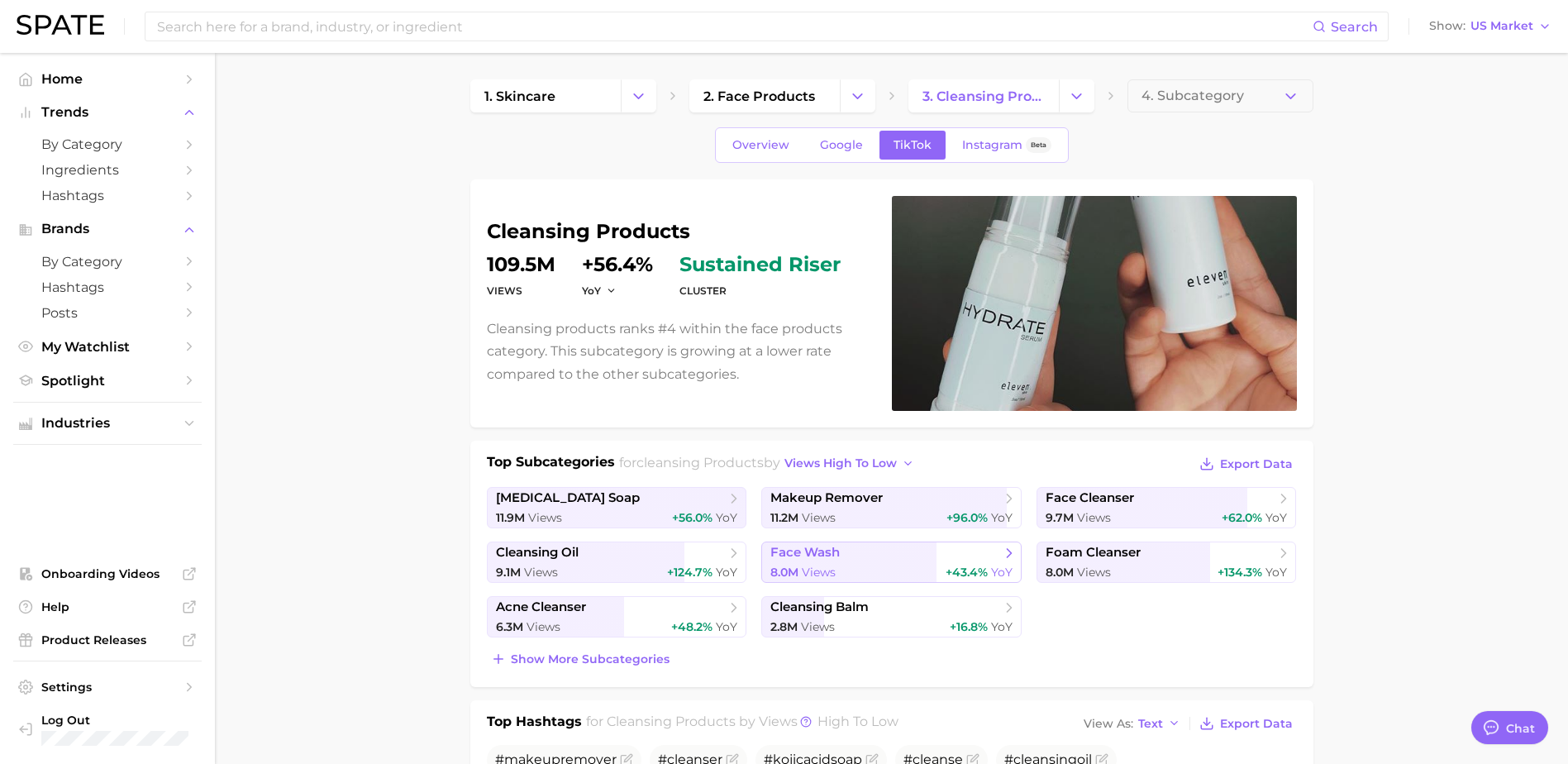
click at [833, 562] on link "face wash 8.0m Views +43.4% YoY" at bounding box center [891, 563] width 261 height 41
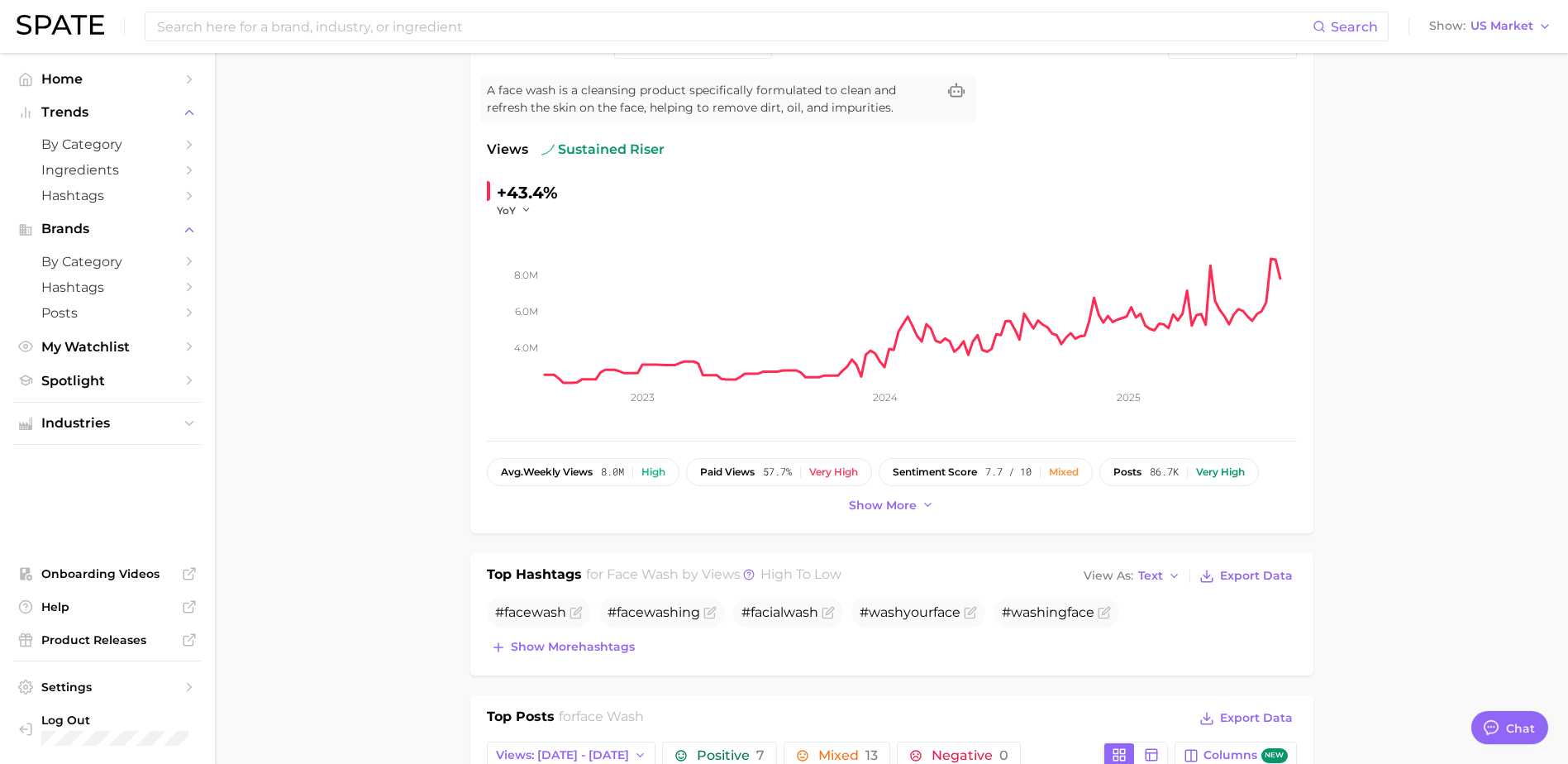
type textarea "x"
